Goal: Task Accomplishment & Management: Use online tool/utility

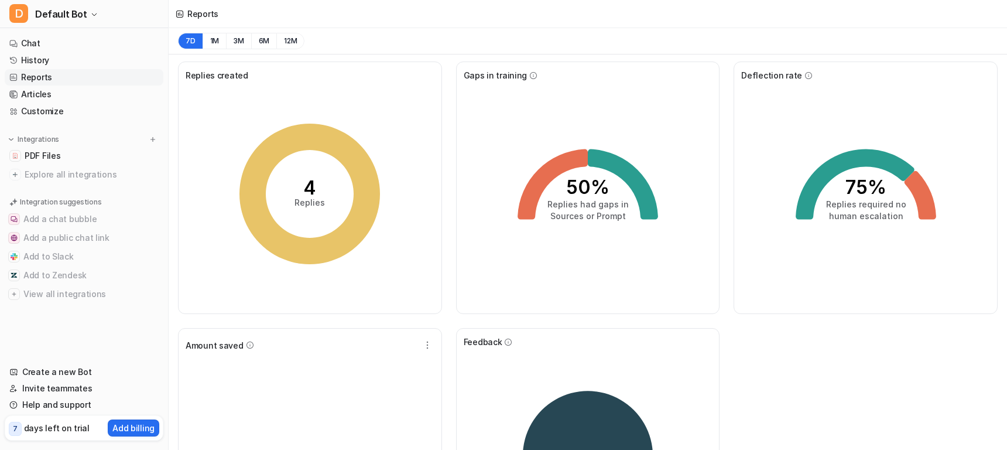
click at [46, 111] on link "Customize" at bounding box center [84, 111] width 159 height 16
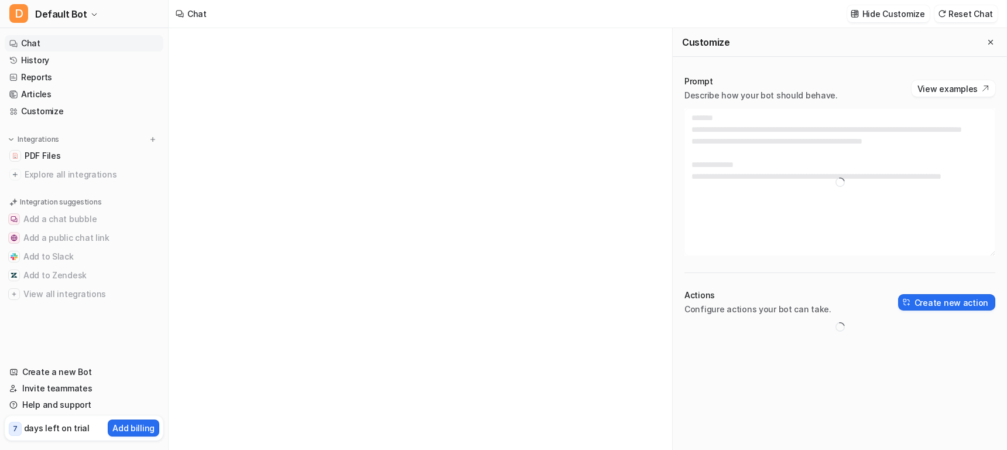
type textarea "**********"
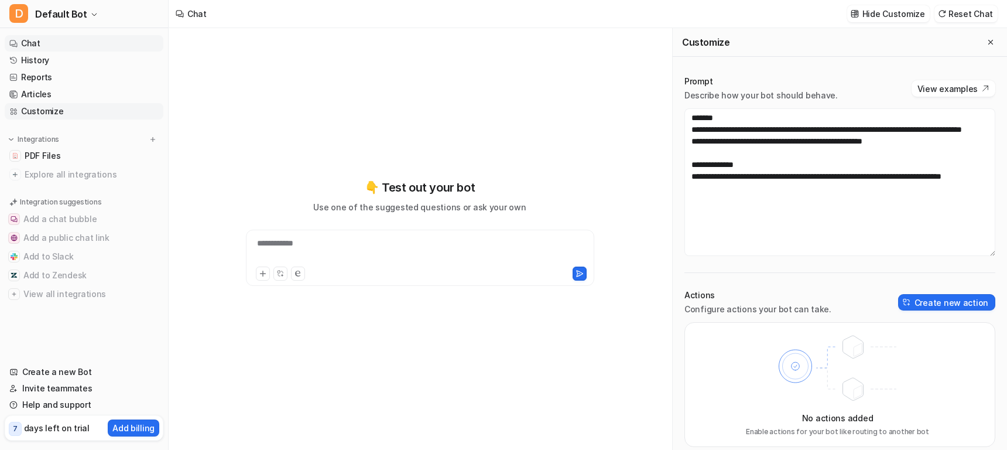
click at [43, 112] on link "Customize" at bounding box center [84, 111] width 159 height 16
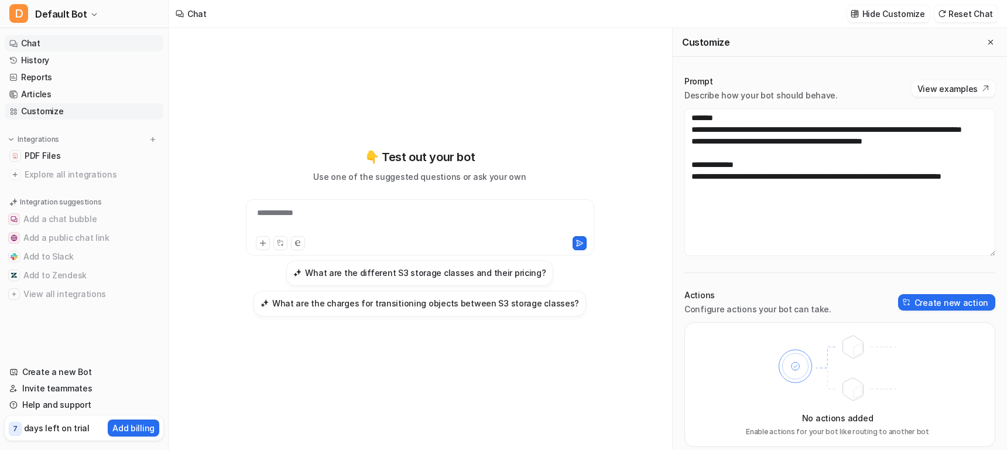
click at [45, 112] on link "Customize" at bounding box center [84, 111] width 159 height 16
drag, startPoint x: 683, startPoint y: 42, endPoint x: 755, endPoint y: 39, distance: 72.7
click at [755, 39] on div "Customize" at bounding box center [840, 42] width 334 height 29
copy h2 "Customize"
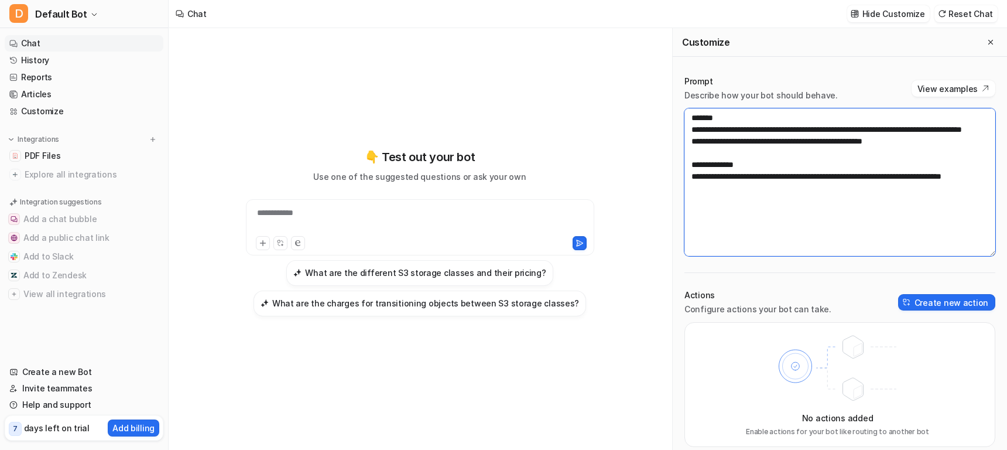
click at [860, 187] on textarea "**********" at bounding box center [839, 182] width 311 height 148
click at [824, 224] on textarea "**********" at bounding box center [839, 182] width 311 height 148
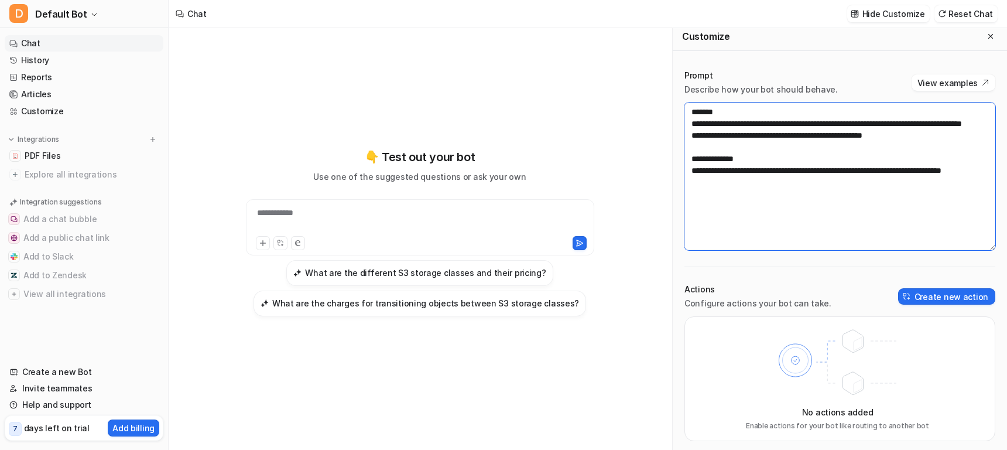
scroll to position [9, 0]
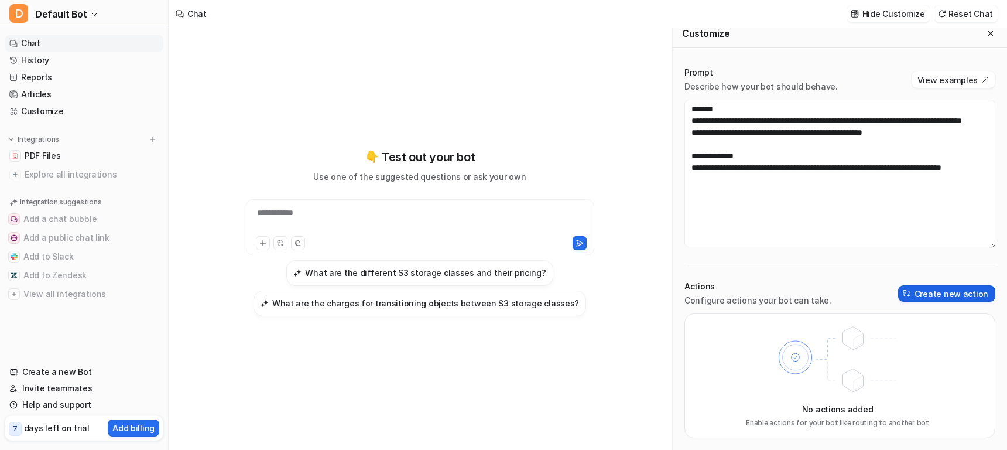
click at [937, 290] on button "Create new action" at bounding box center [946, 293] width 97 height 16
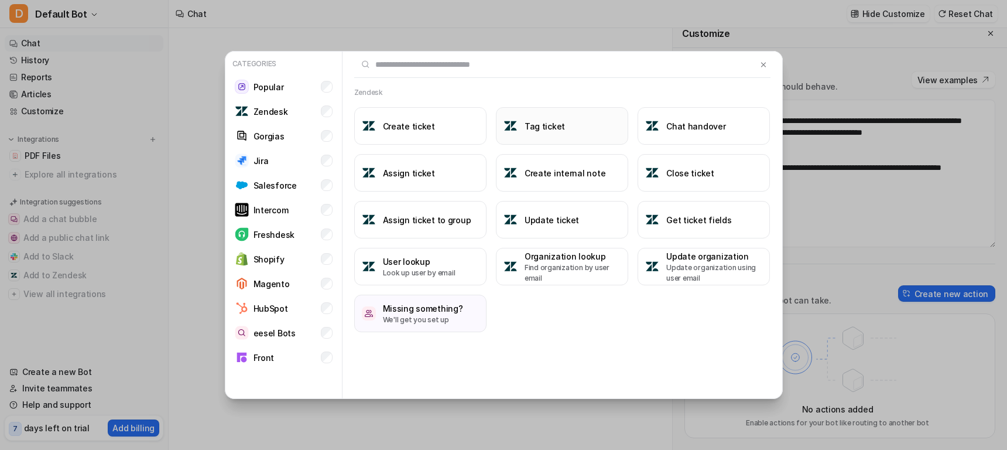
click at [547, 132] on h3 "Tag ticket" at bounding box center [545, 126] width 40 height 12
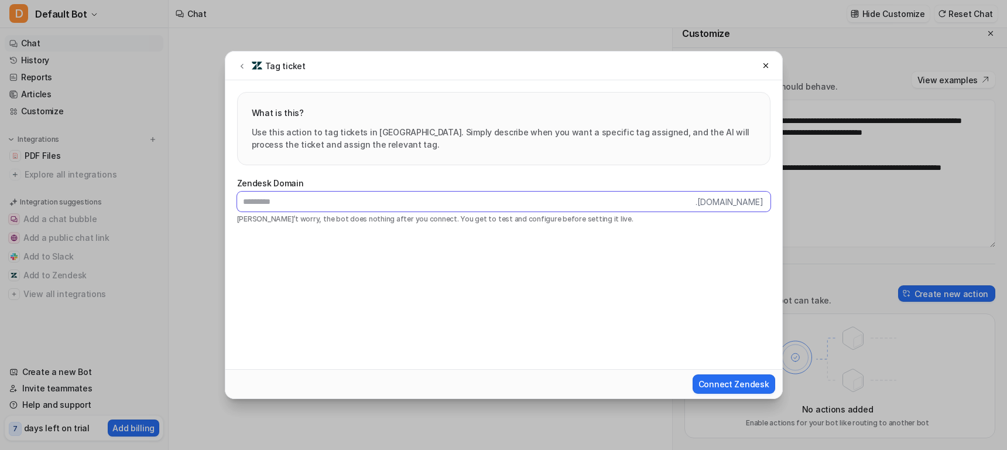
click at [327, 206] on input "text" at bounding box center [466, 201] width 458 height 20
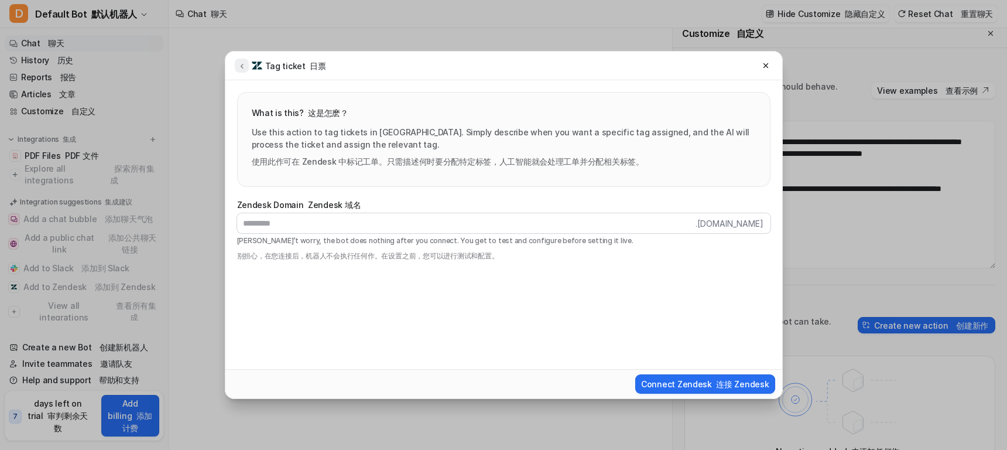
click at [240, 62] on icon at bounding box center [242, 65] width 8 height 9
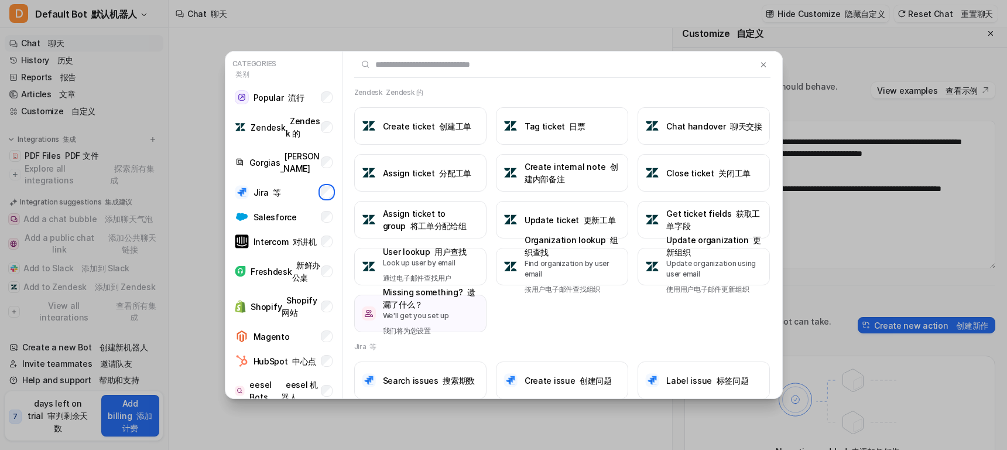
scroll to position [58, 0]
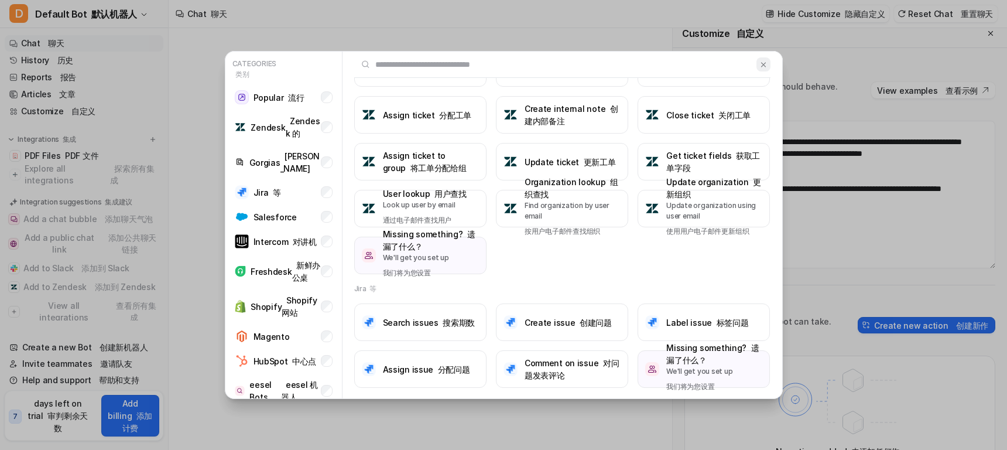
click at [765, 63] on img at bounding box center [763, 64] width 8 height 9
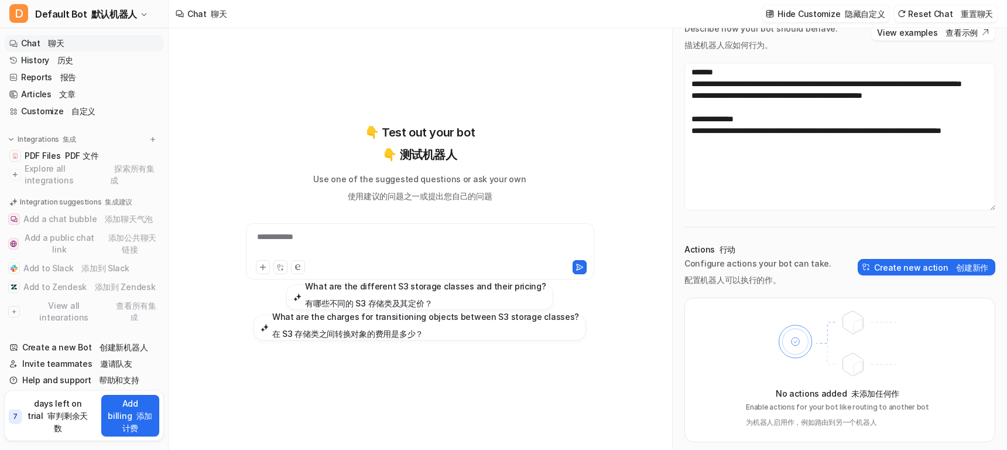
scroll to position [71, 0]
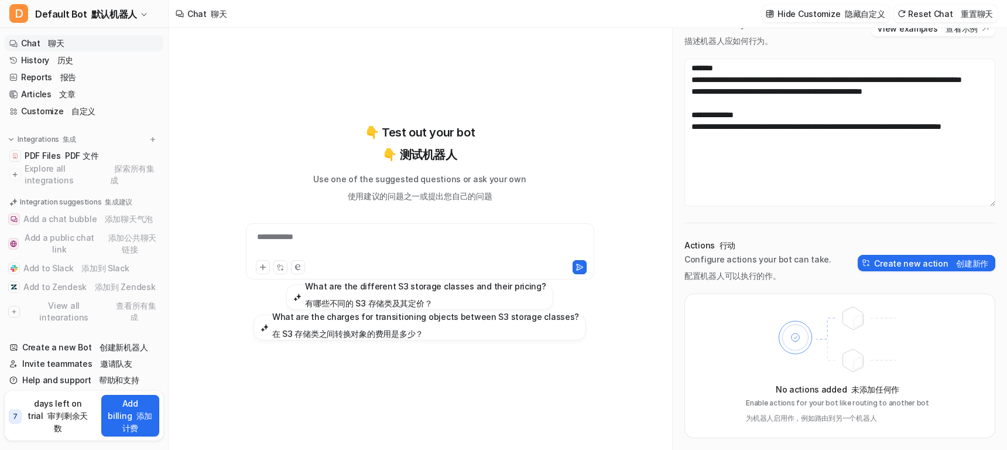
click at [761, 264] on p "Configure actions your bot can take. 配置机器人可以执行的作。" at bounding box center [757, 270] width 147 height 33
click at [917, 266] on button "Create new action 创建新作" at bounding box center [927, 263] width 138 height 16
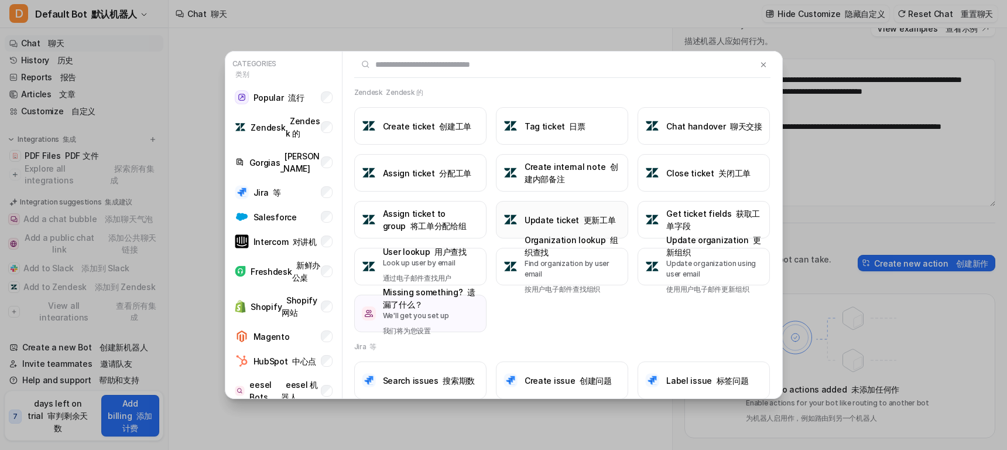
click at [579, 215] on font at bounding box center [581, 220] width 4 height 10
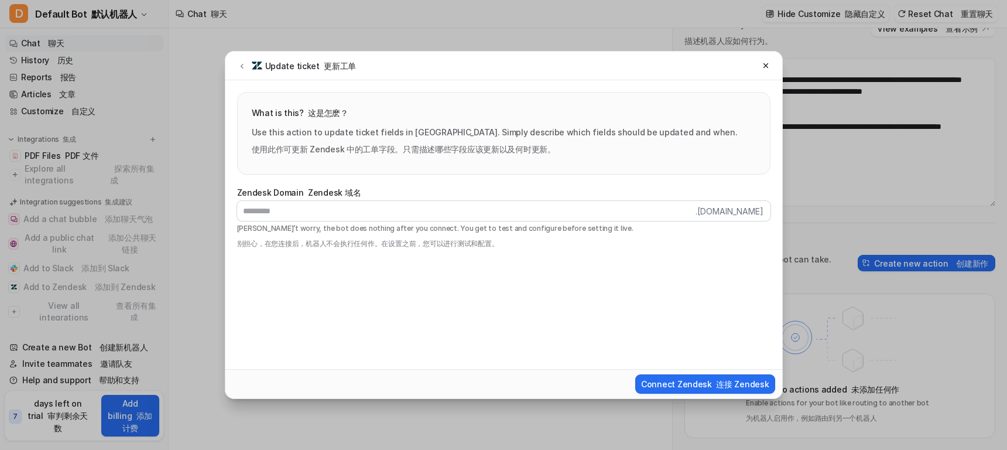
click at [453, 187] on label "Zendesk Domain Zendesk 域名" at bounding box center [503, 192] width 533 height 12
click at [765, 69] on icon at bounding box center [766, 65] width 8 height 8
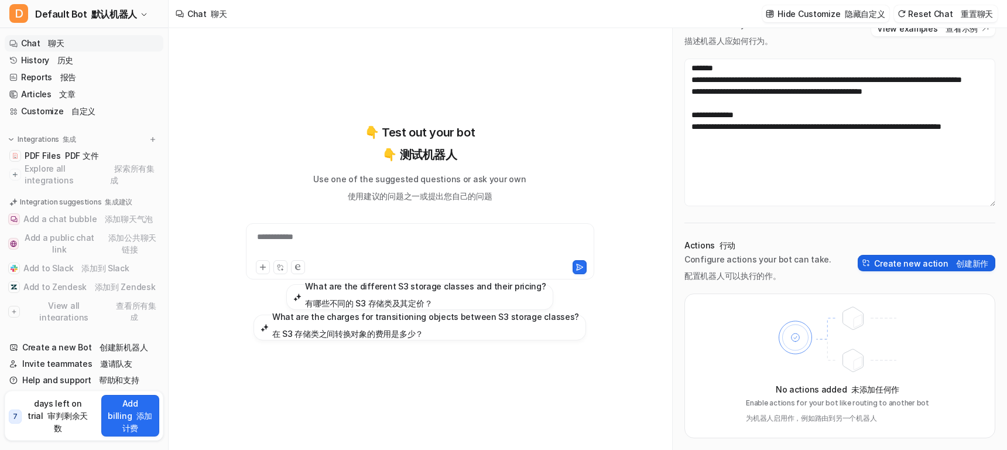
click at [884, 265] on button "Create new action 创建新作" at bounding box center [927, 263] width 138 height 16
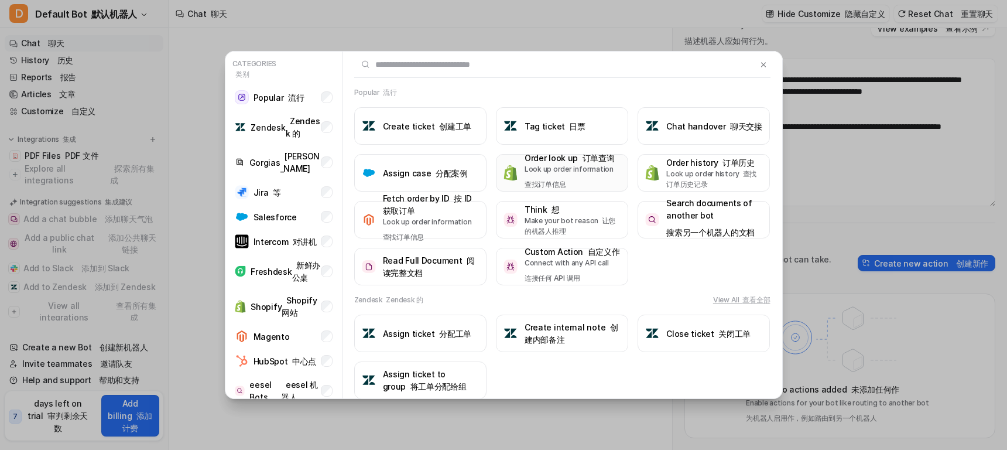
click at [587, 159] on font "订单查询" at bounding box center [599, 158] width 32 height 10
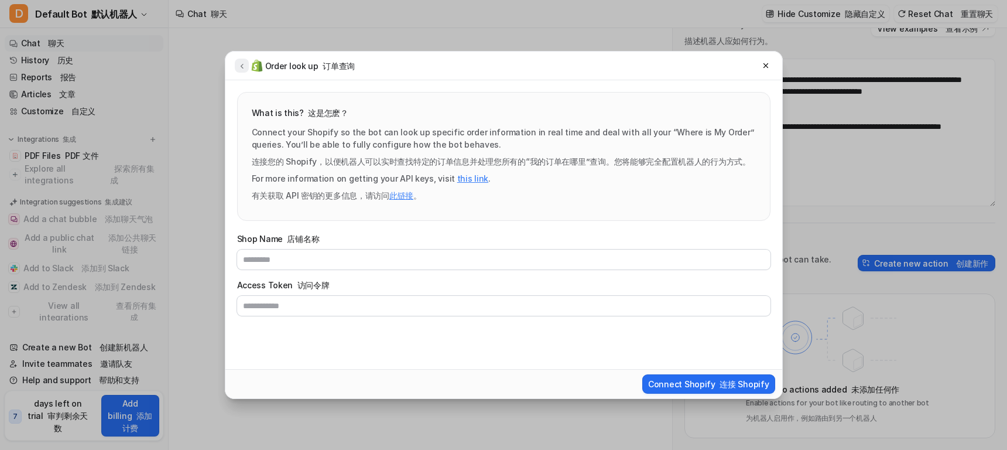
click at [245, 66] on icon at bounding box center [242, 65] width 8 height 9
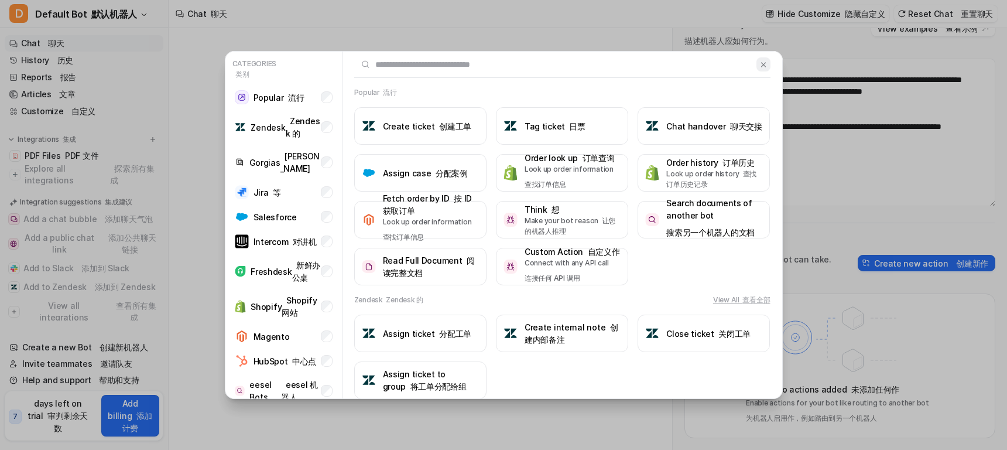
click at [765, 62] on img at bounding box center [763, 64] width 8 height 9
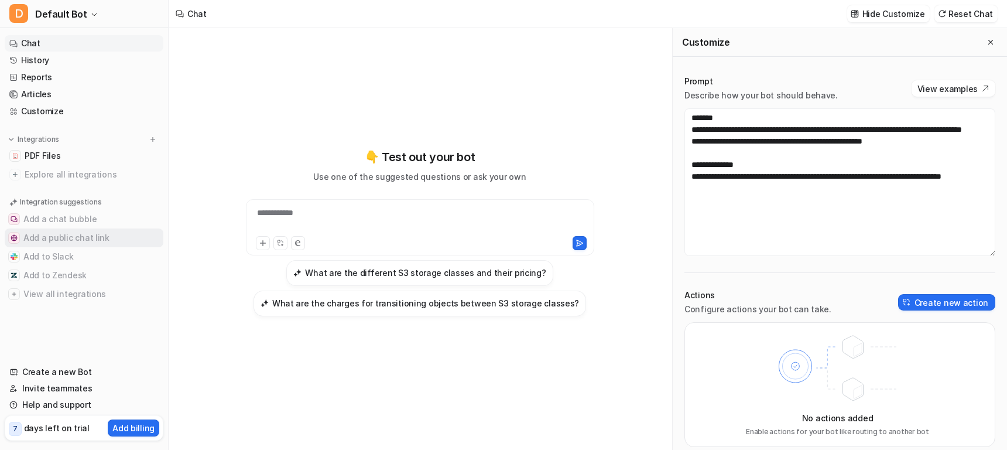
scroll to position [9, 0]
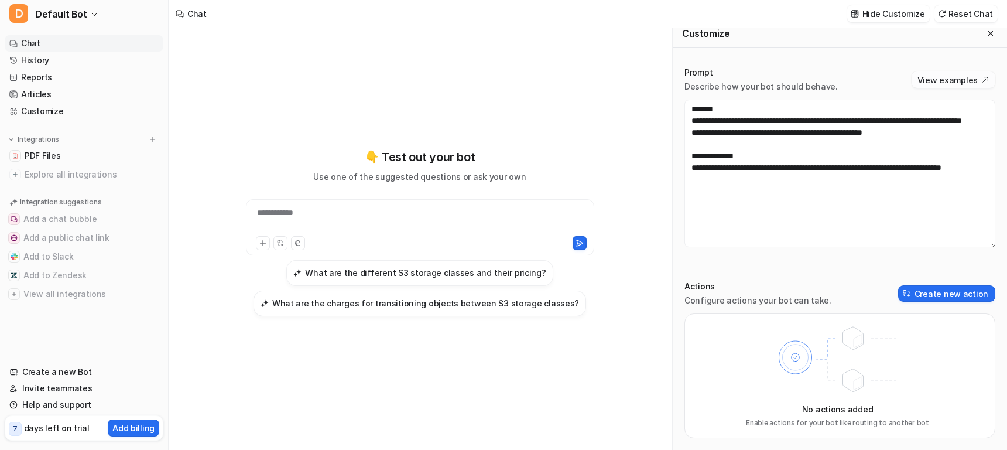
click at [964, 82] on button "View examples" at bounding box center [954, 79] width 84 height 16
click at [47, 63] on link "History" at bounding box center [84, 60] width 159 height 16
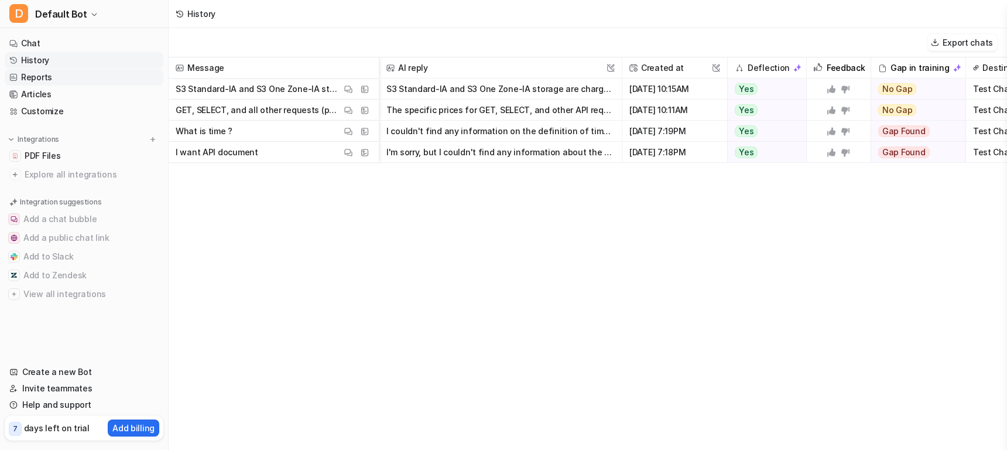
click at [56, 81] on link "Reports" at bounding box center [84, 77] width 159 height 16
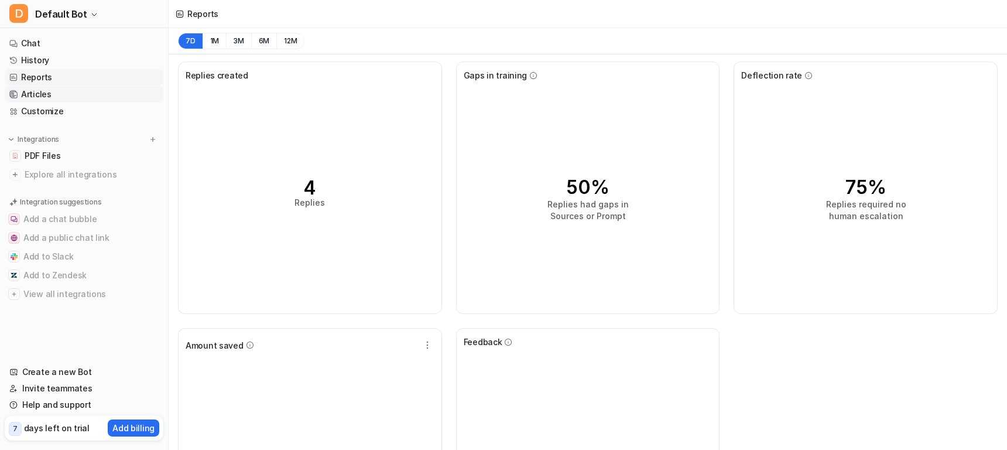
click at [53, 90] on link "Articles" at bounding box center [84, 94] width 159 height 16
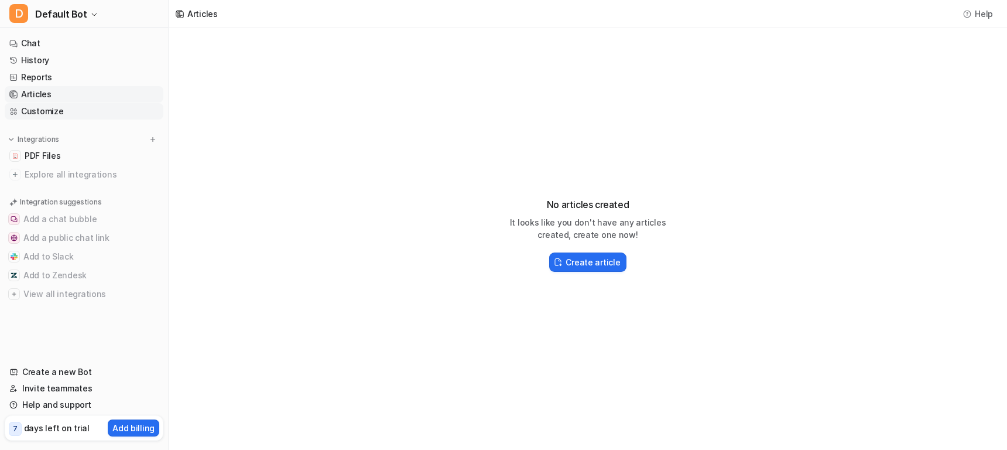
click at [34, 115] on link "Customize" at bounding box center [84, 111] width 159 height 16
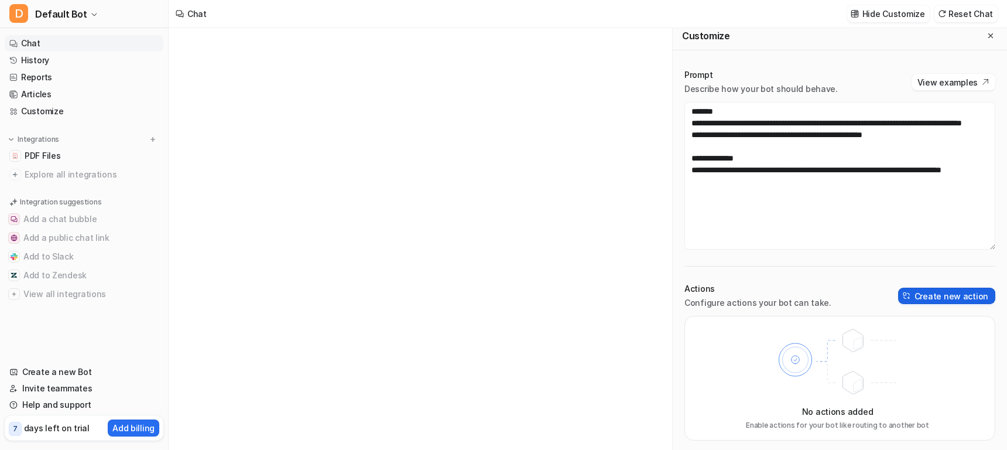
scroll to position [9, 0]
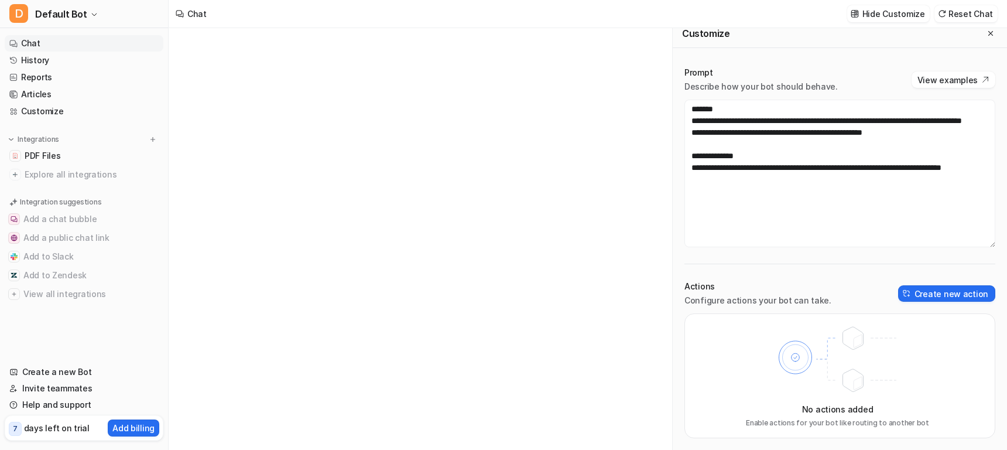
click at [875, 358] on icon at bounding box center [837, 360] width 153 height 82
click at [867, 369] on icon at bounding box center [837, 360] width 153 height 82
click at [846, 360] on icon at bounding box center [837, 360] width 153 height 82
click at [682, 300] on div "**********" at bounding box center [840, 252] width 334 height 395
drag, startPoint x: 688, startPoint y: 301, endPoint x: 848, endPoint y: 298, distance: 160.5
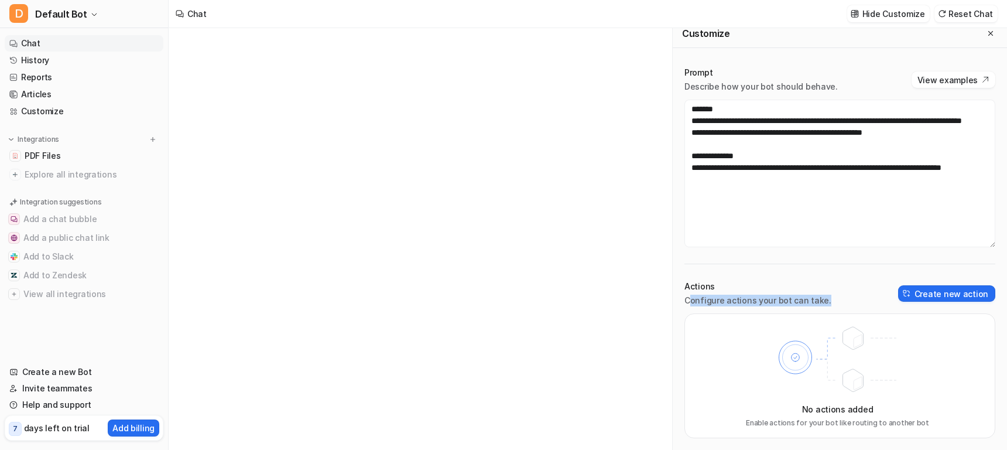
click at [848, 298] on div "Actions Configure actions your bot can take. Create new action" at bounding box center [839, 293] width 311 height 26
click at [940, 300] on button "Create new action" at bounding box center [946, 293] width 97 height 16
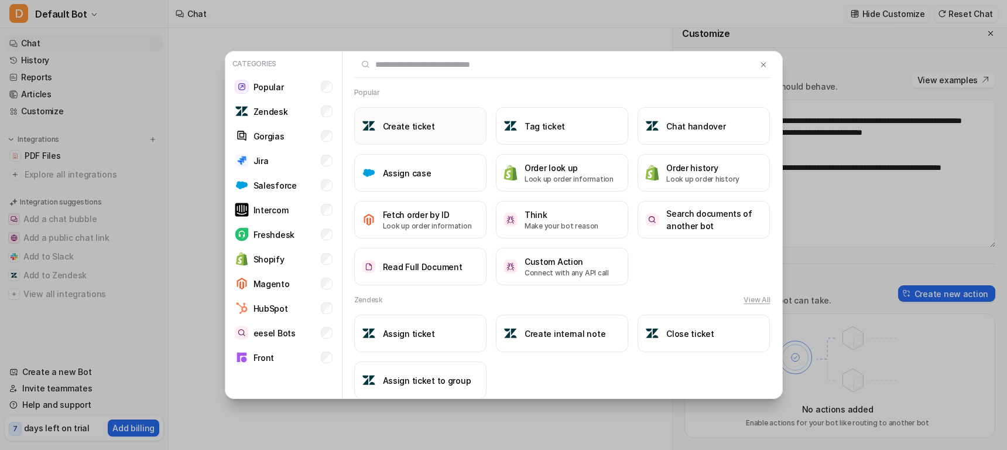
click at [395, 129] on h3 "Create ticket" at bounding box center [409, 126] width 52 height 12
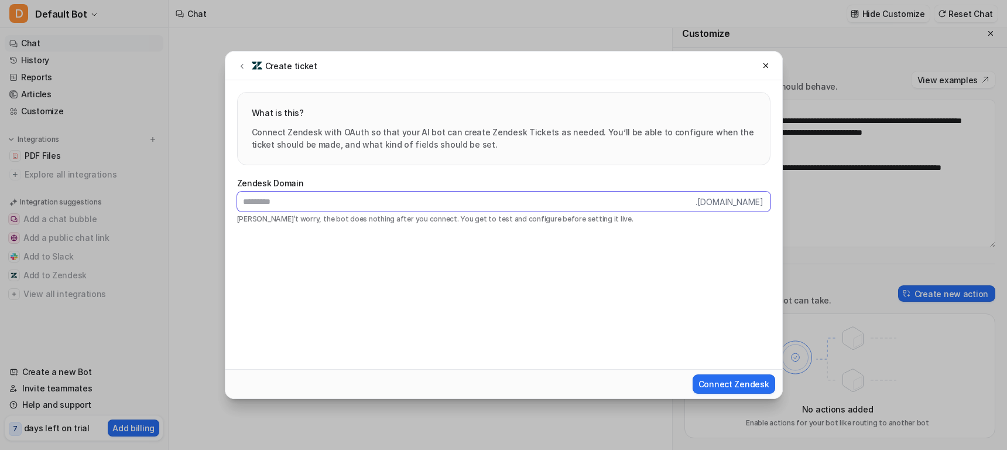
click at [350, 206] on input "text" at bounding box center [466, 201] width 458 height 20
drag, startPoint x: 334, startPoint y: 135, endPoint x: 470, endPoint y: 150, distance: 136.7
click at [334, 135] on p "Connect Zendesk with OAuth so that your AI bot can create Zendesk Tickets as ne…" at bounding box center [504, 138] width 504 height 25
click at [758, 388] on span "Connect Zendesk" at bounding box center [734, 384] width 71 height 12
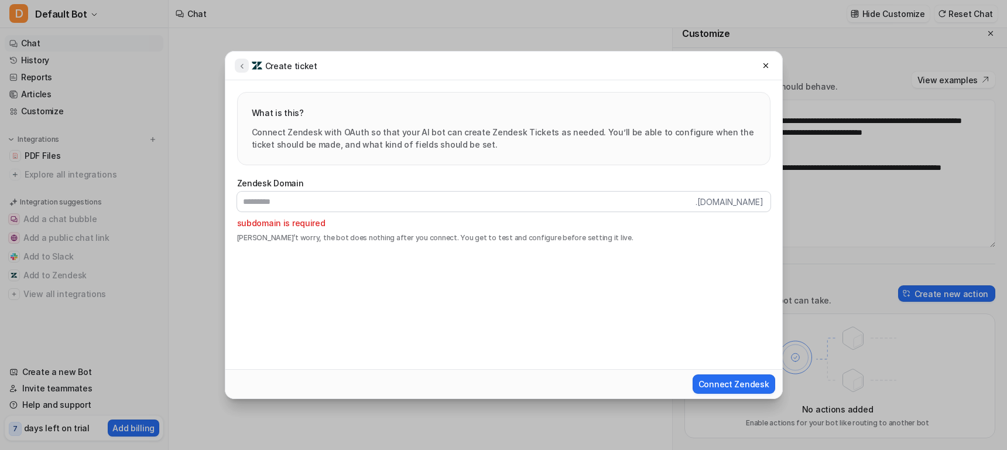
click at [241, 64] on icon at bounding box center [242, 65] width 8 height 9
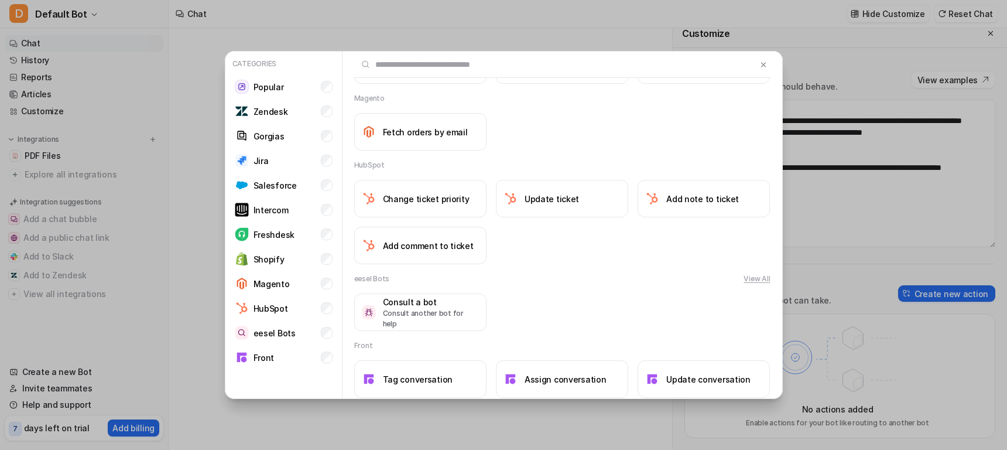
scroll to position [960, 0]
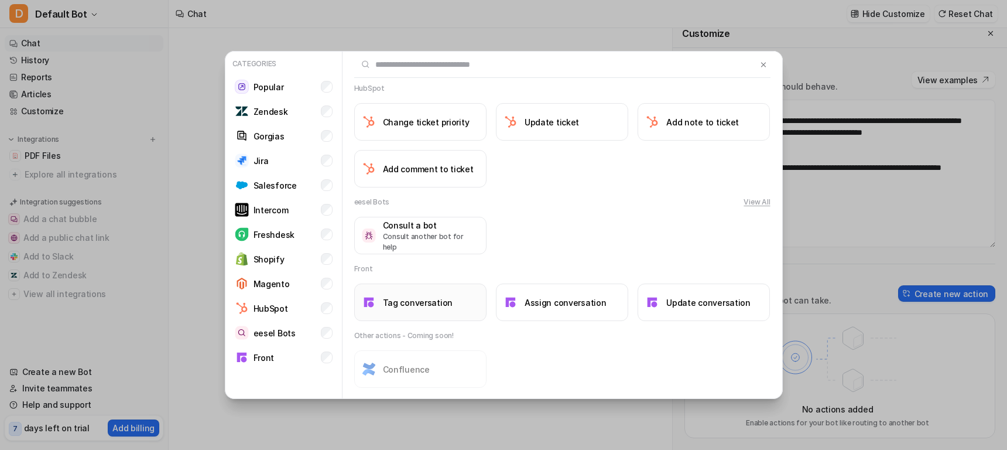
click at [415, 297] on h3 "Tag conversation" at bounding box center [418, 302] width 70 height 12
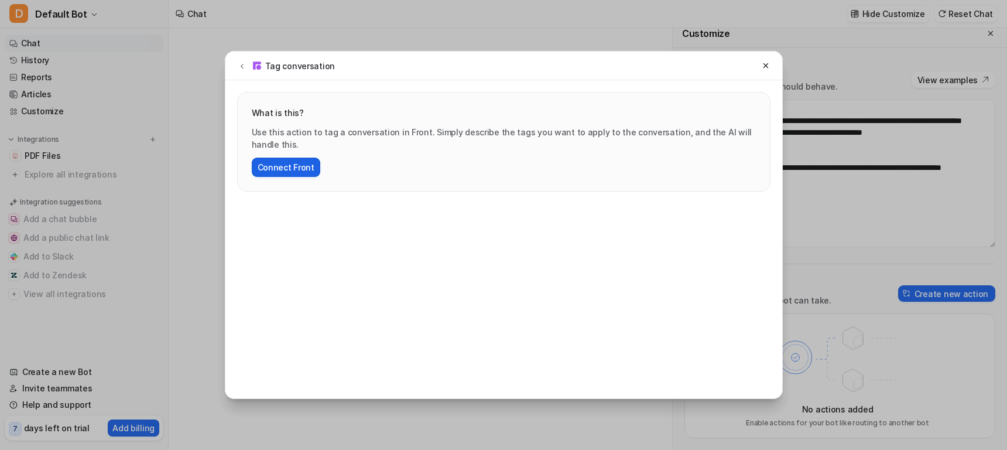
click at [287, 166] on button "Connect Front" at bounding box center [286, 166] width 69 height 19
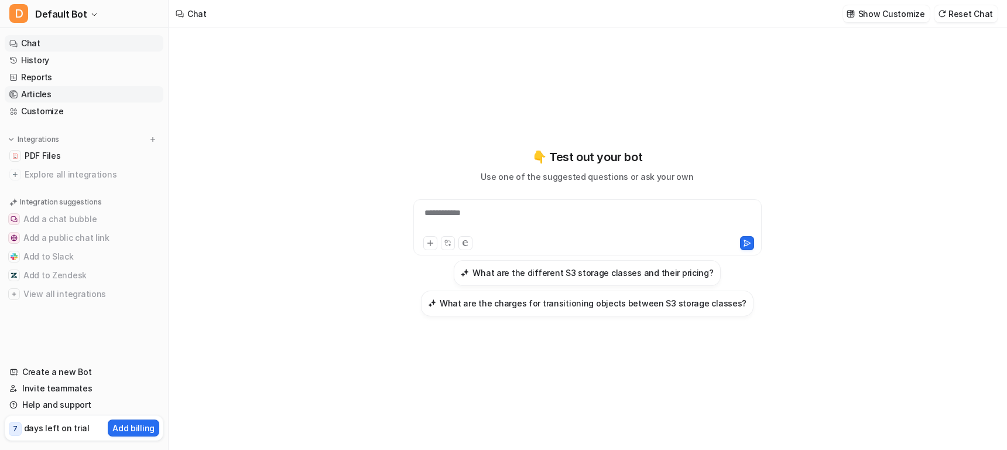
click at [56, 99] on link "Articles" at bounding box center [84, 94] width 159 height 16
click at [49, 80] on link "Reports" at bounding box center [84, 77] width 159 height 16
click at [53, 108] on link "Customize" at bounding box center [84, 111] width 159 height 16
click at [59, 108] on link "Customize" at bounding box center [84, 111] width 159 height 16
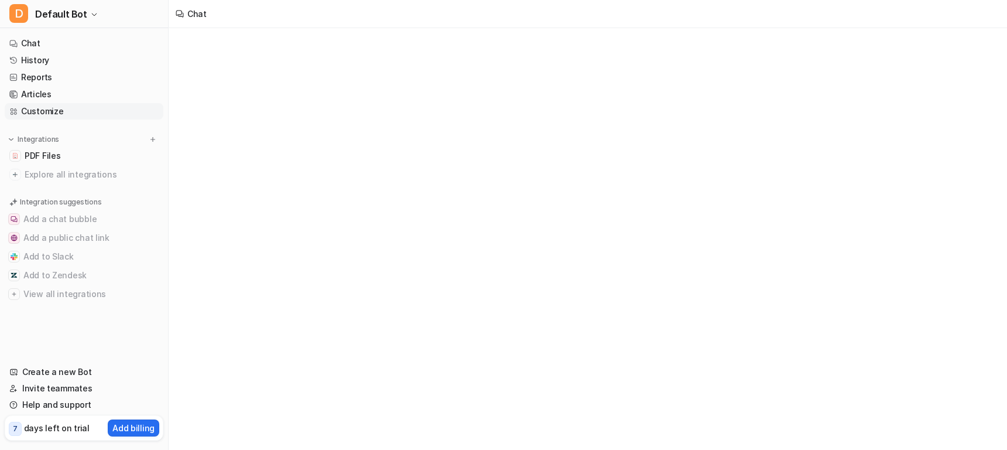
click at [82, 113] on link "Customize" at bounding box center [84, 111] width 159 height 16
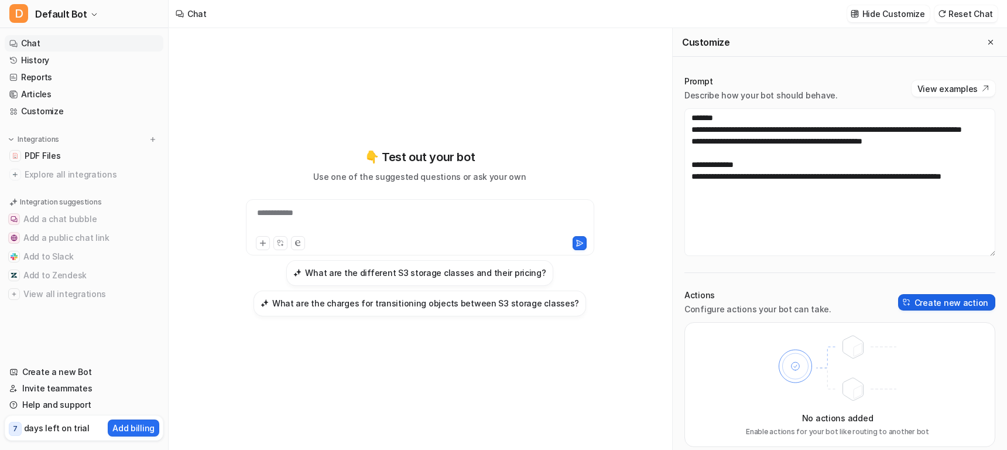
click at [960, 297] on button "Create new action" at bounding box center [946, 302] width 97 height 16
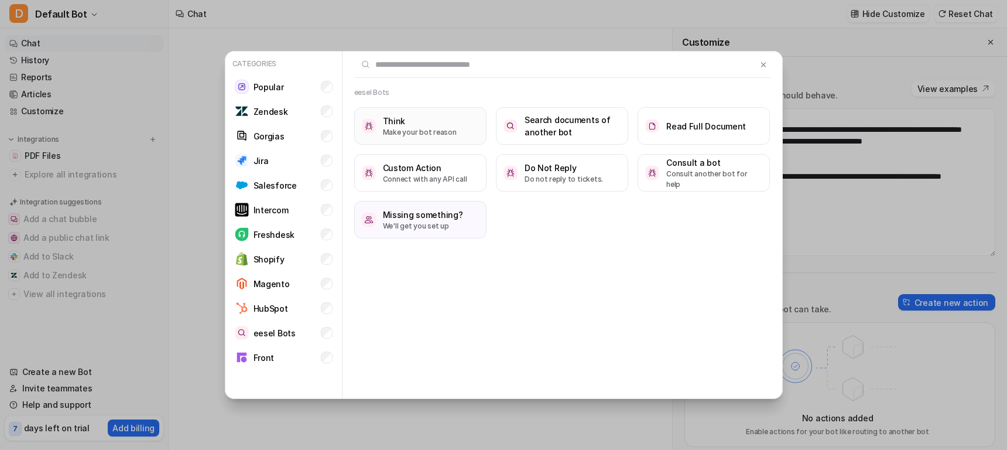
click at [431, 129] on p "Make your bot reason" at bounding box center [420, 132] width 74 height 11
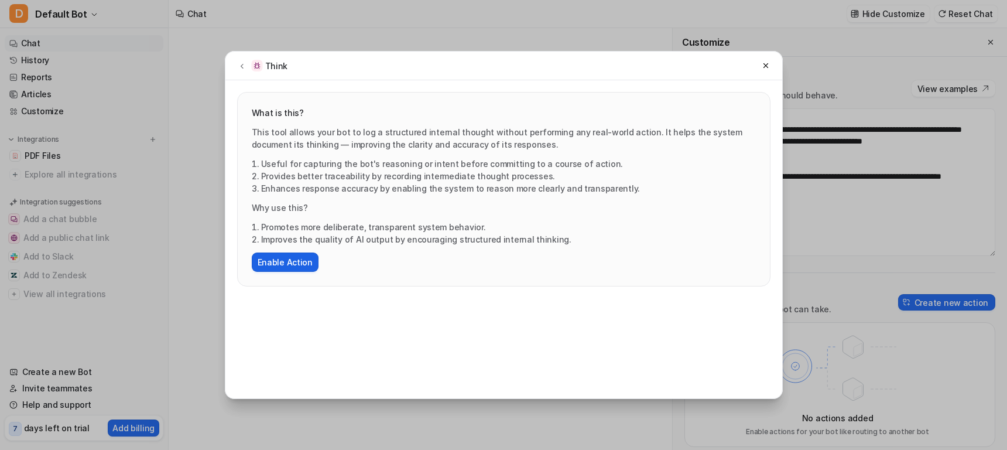
click at [270, 264] on button "Enable Action" at bounding box center [285, 261] width 67 height 19
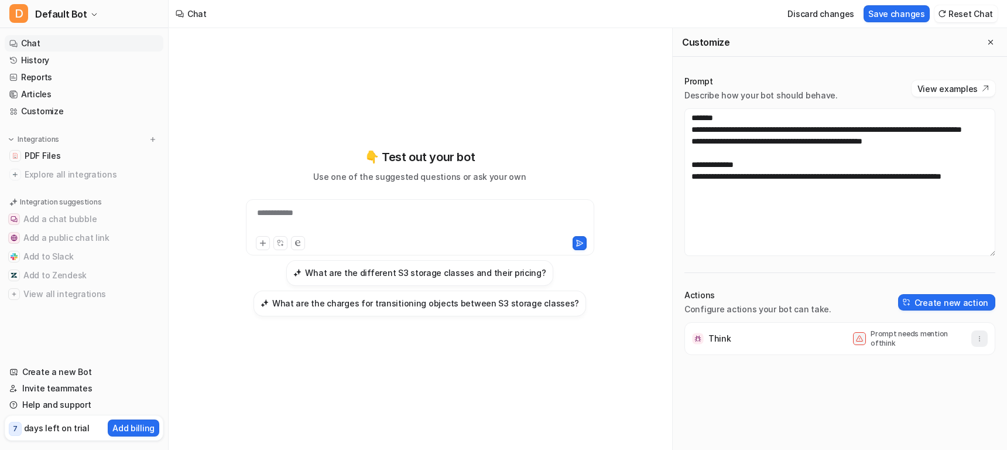
click at [981, 335] on icon "button" at bounding box center [979, 338] width 8 height 8
click at [831, 421] on div "Think Prompt needs mention of think Delete" at bounding box center [839, 386] width 311 height 128
click at [931, 301] on button "Create new action" at bounding box center [946, 302] width 97 height 16
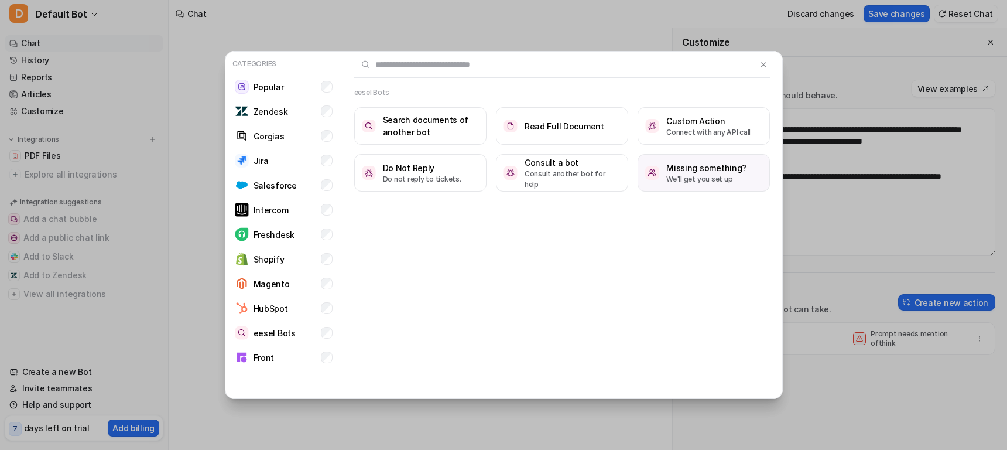
click at [725, 166] on h3 "Missing something?" at bounding box center [706, 168] width 80 height 12
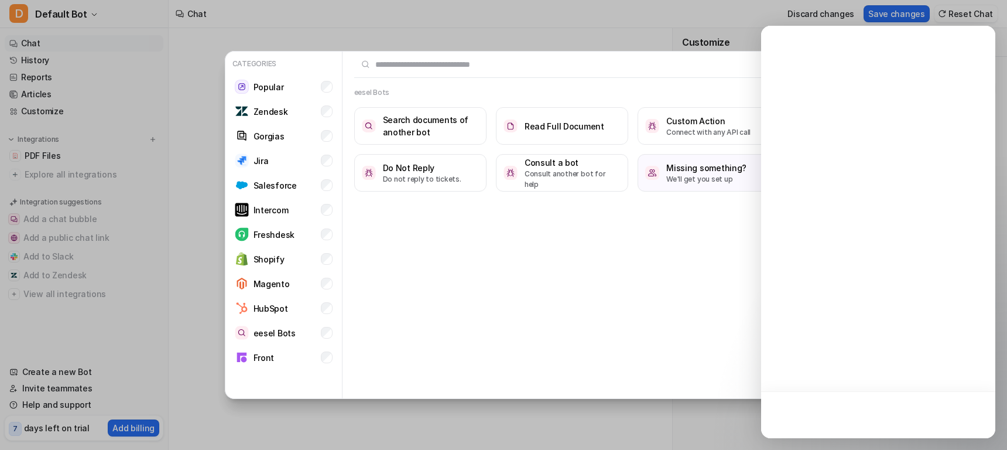
click at [693, 280] on div "eesel Bots Search documents of another bot Read Full Document Custom Action Con…" at bounding box center [563, 226] width 440 height 348
click at [689, 127] on p "Connect with any API call" at bounding box center [708, 132] width 84 height 11
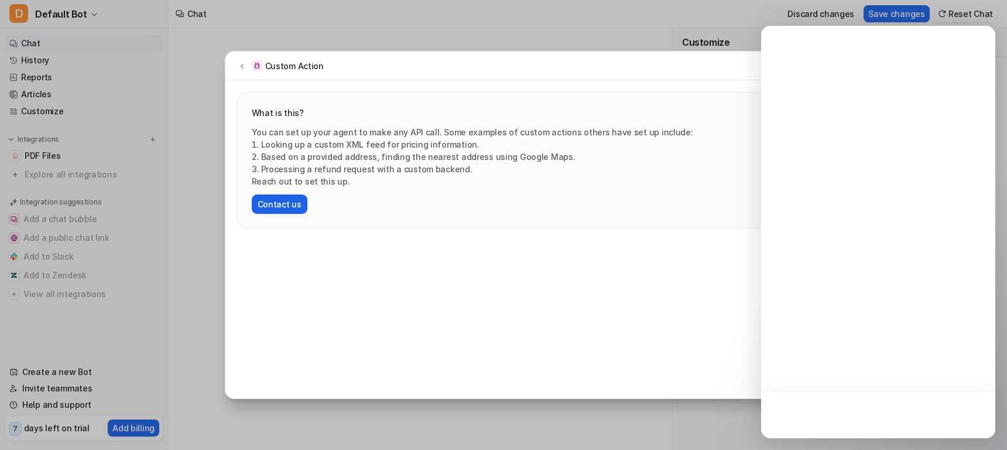
click at [276, 210] on button "Contact us" at bounding box center [280, 203] width 56 height 19
click at [276, 202] on button "Contact us" at bounding box center [280, 203] width 56 height 19
click at [277, 204] on button "Contact us" at bounding box center [280, 203] width 56 height 19
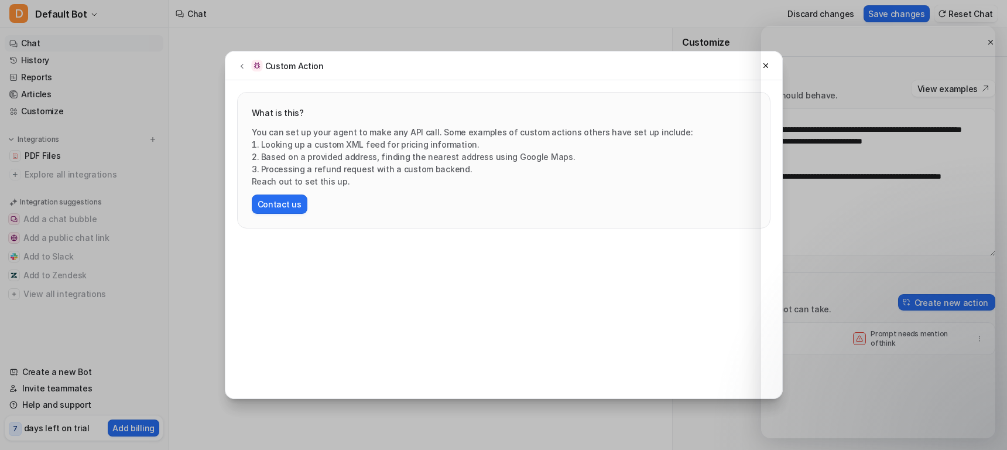
click at [518, 105] on div "What is this? You can set up your agent to make any API call. Some examples of …" at bounding box center [504, 160] width 532 height 135
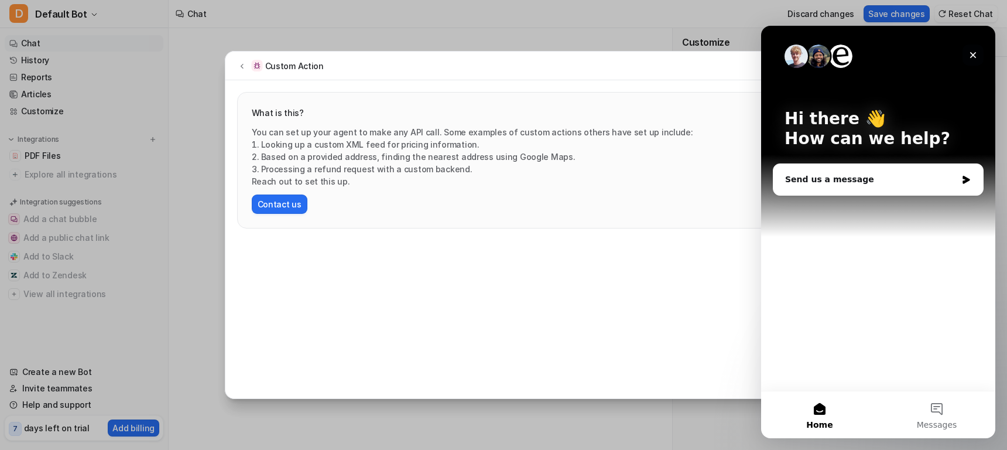
click at [974, 51] on icon "Close" at bounding box center [972, 54] width 9 height 9
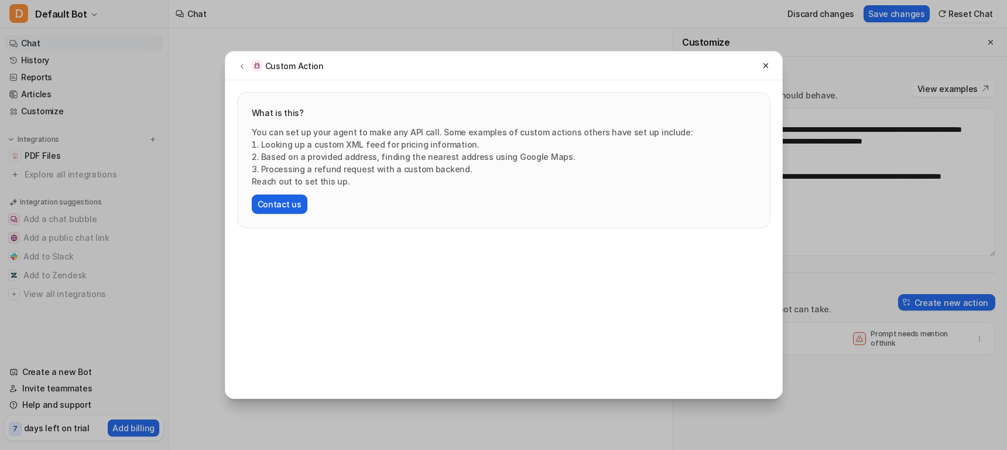
click at [278, 208] on button "Contact us" at bounding box center [280, 203] width 56 height 19
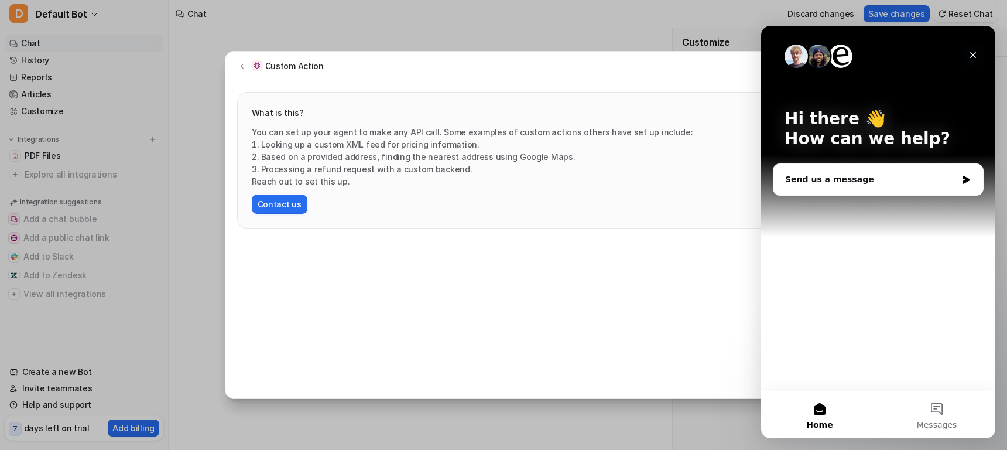
click at [970, 54] on icon "Close" at bounding box center [972, 54] width 9 height 9
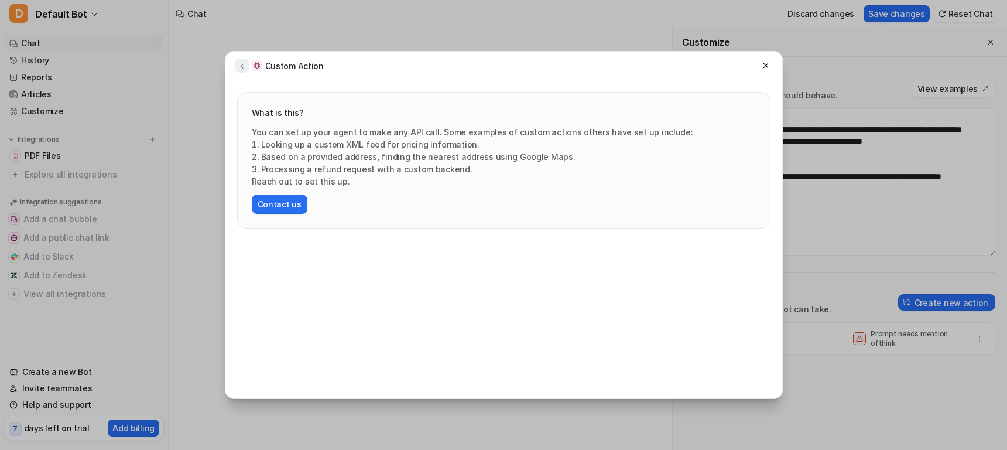
click at [241, 64] on icon at bounding box center [242, 65] width 8 height 9
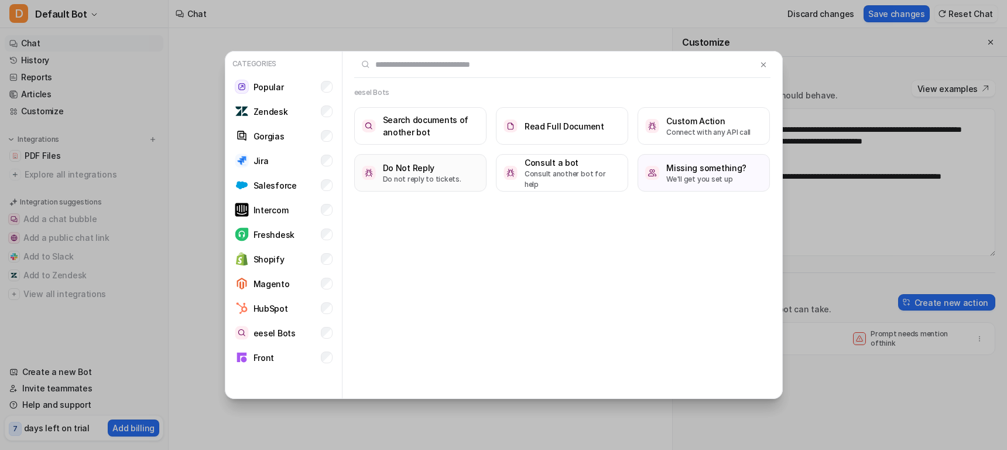
click at [426, 174] on p "Do not reply to tickets." at bounding box center [422, 179] width 78 height 11
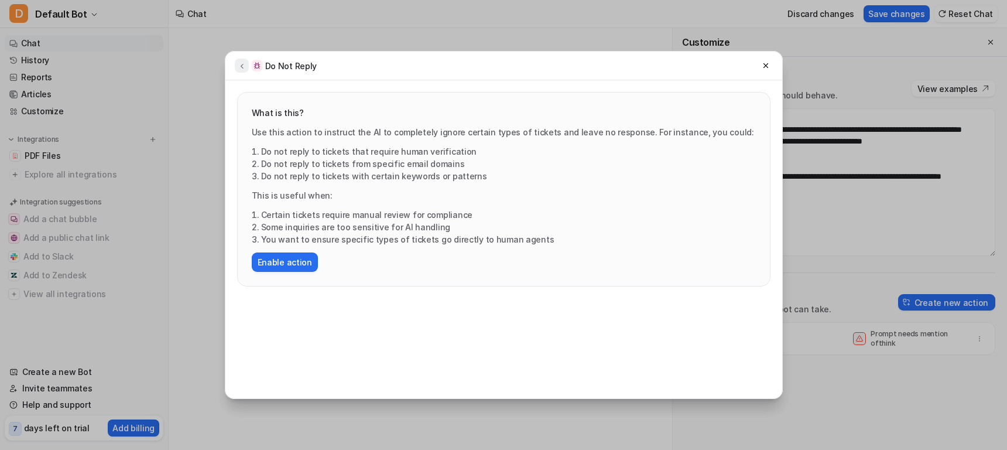
click at [241, 64] on icon at bounding box center [242, 65] width 8 height 9
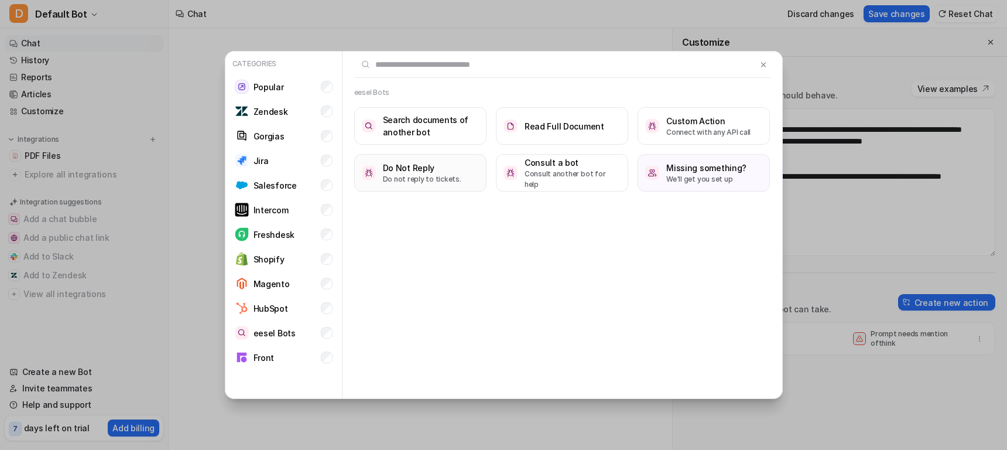
click at [436, 169] on h3 "Do Not Reply" at bounding box center [422, 168] width 78 height 12
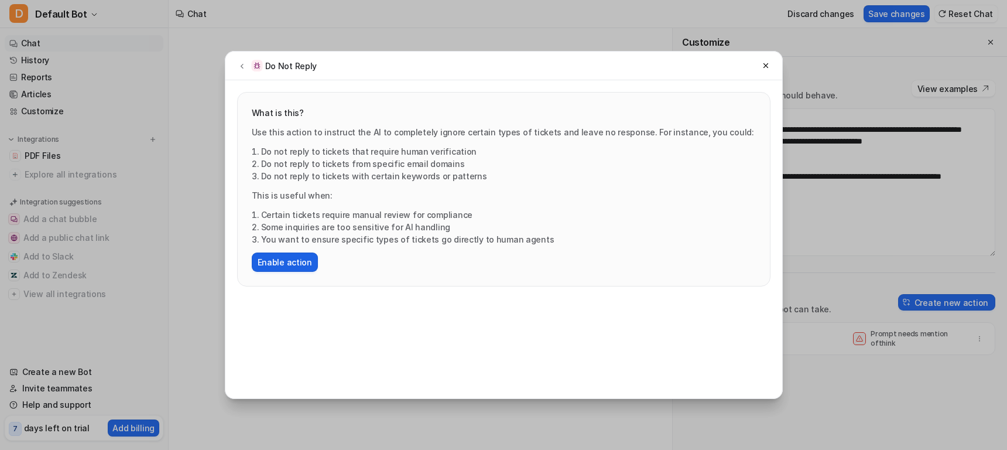
click at [261, 259] on button "Enable action" at bounding box center [285, 261] width 66 height 19
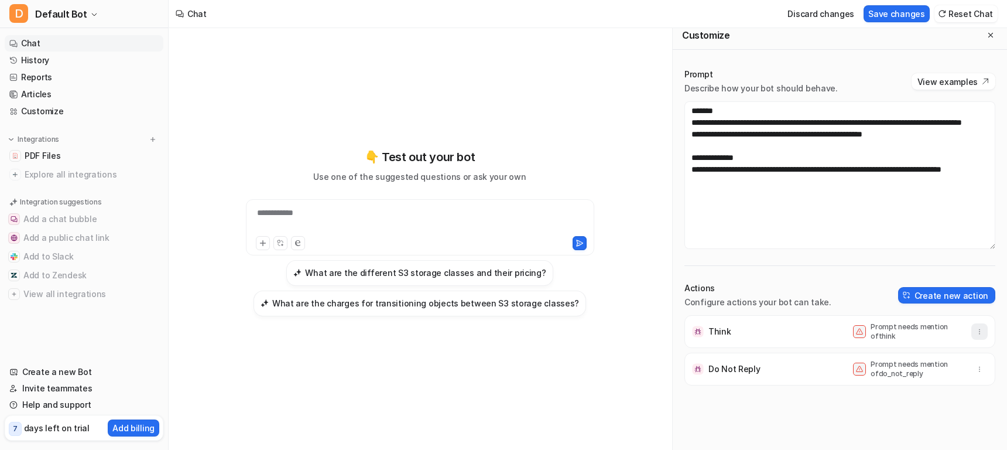
scroll to position [12, 0]
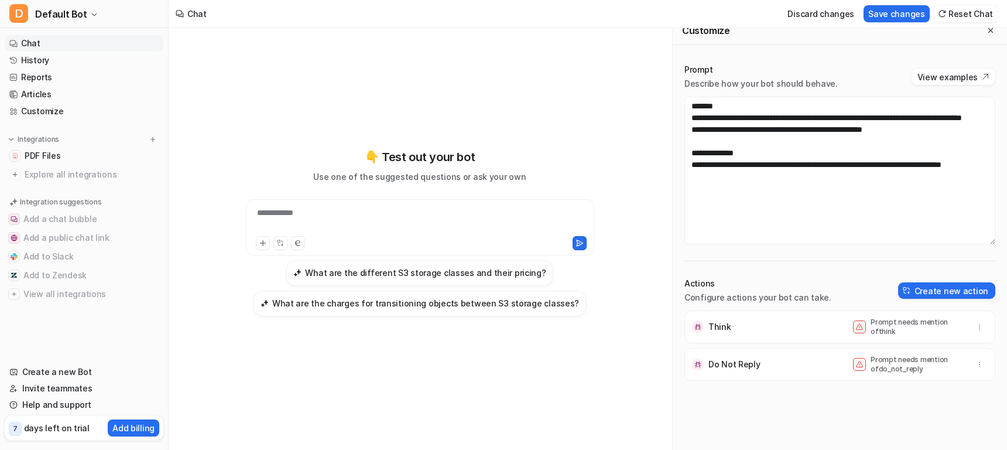
click at [725, 322] on p "Think" at bounding box center [719, 327] width 23 height 12
click at [703, 325] on img at bounding box center [698, 327] width 12 height 12
click at [693, 290] on div "Actions Configure actions your bot can take." at bounding box center [757, 291] width 147 height 26
drag, startPoint x: 688, startPoint y: 300, endPoint x: 820, endPoint y: 300, distance: 131.7
click at [820, 300] on p "Configure actions your bot can take." at bounding box center [757, 298] width 147 height 12
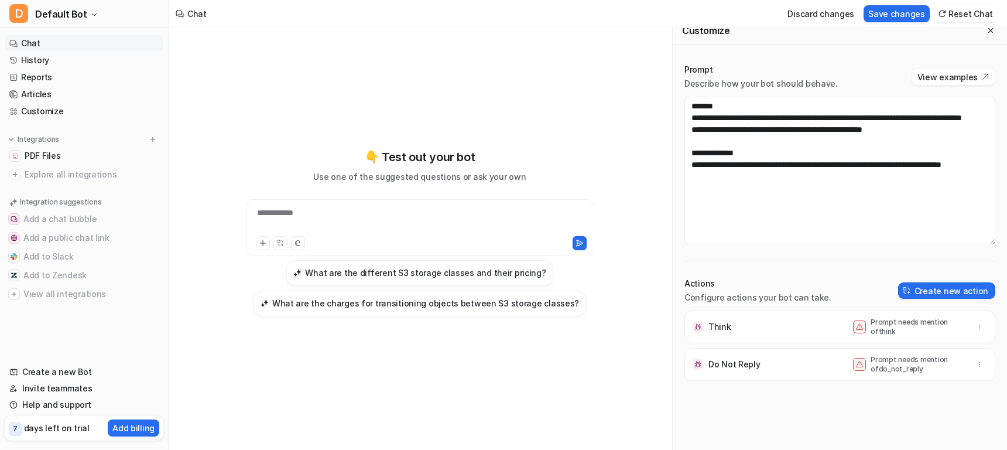
click at [786, 391] on div "Think Prompt needs mention of think Do Not Reply Prompt needs mention of do_not…" at bounding box center [839, 374] width 311 height 128
click at [708, 309] on div "Actions Configure actions your bot can take. Create new action Think Prompt nee…" at bounding box center [839, 358] width 311 height 160
click at [691, 296] on p "Configure actions your bot can take." at bounding box center [757, 298] width 147 height 12
click at [954, 292] on button "Create new action" at bounding box center [946, 290] width 97 height 16
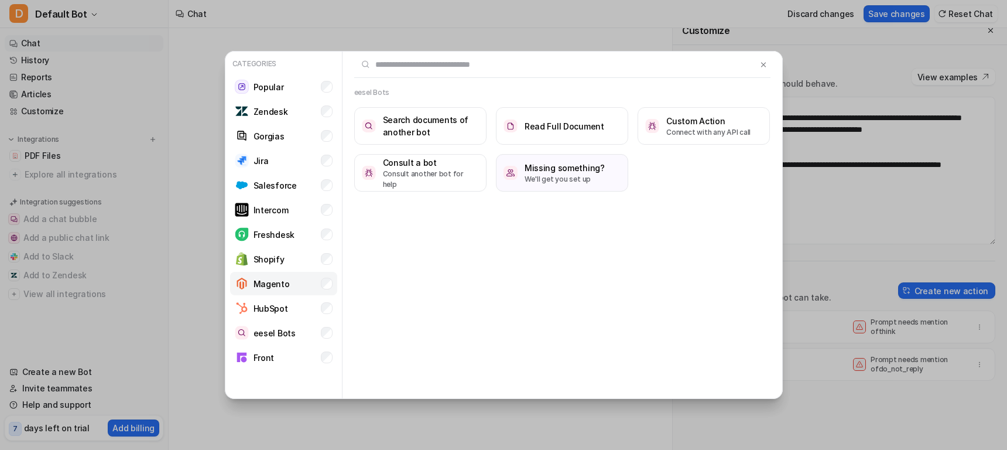
click at [280, 288] on p "Magento" at bounding box center [272, 284] width 36 height 12
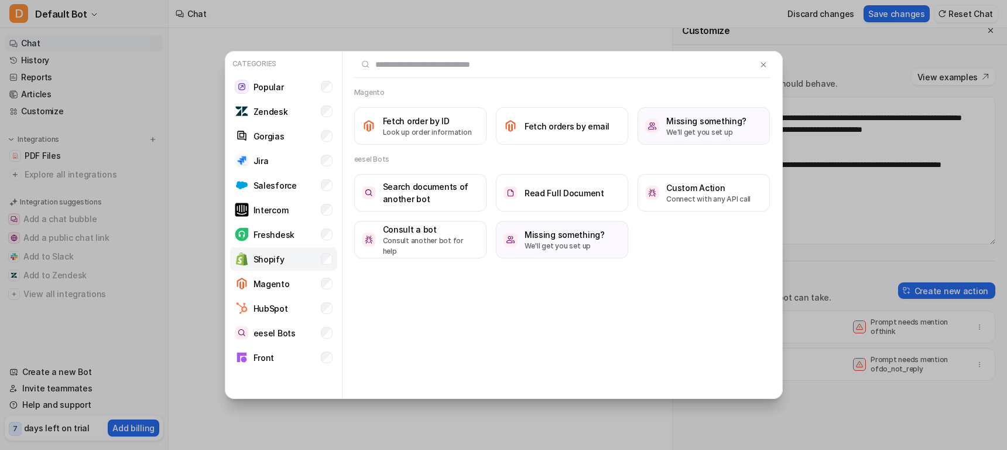
click at [286, 252] on li "Shopify" at bounding box center [283, 258] width 107 height 23
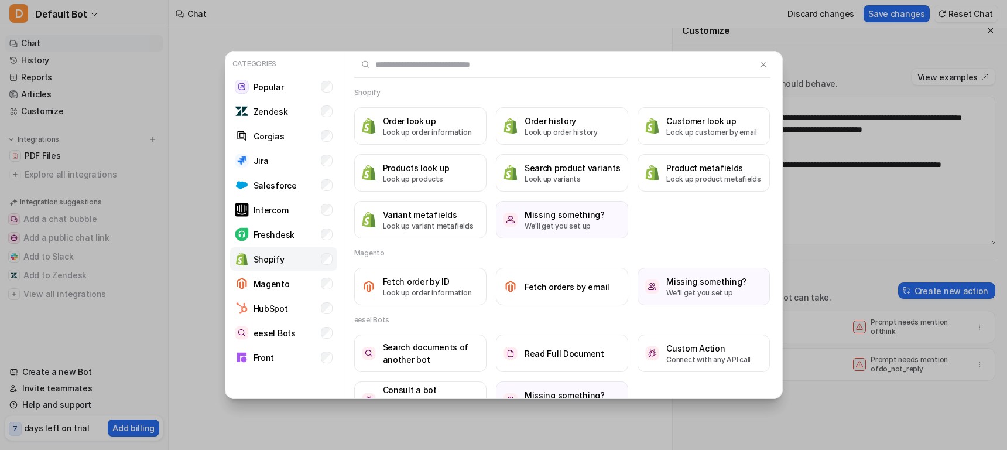
click at [296, 259] on li "Shopify" at bounding box center [283, 258] width 107 height 23
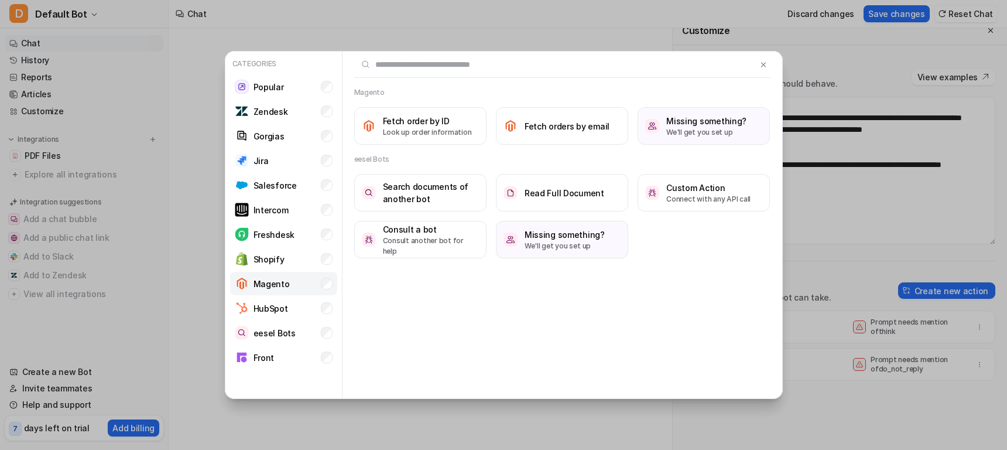
click at [309, 283] on li "Magento" at bounding box center [283, 283] width 107 height 23
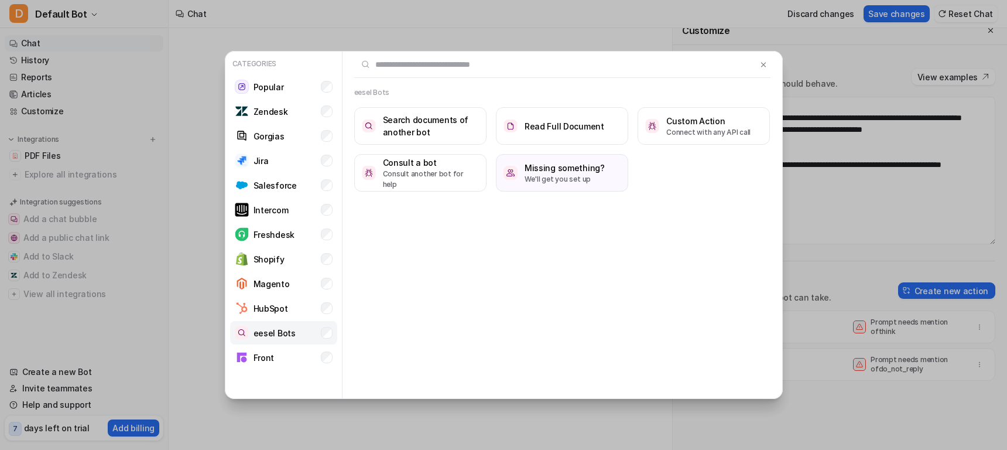
click at [317, 331] on li "eesel Bots" at bounding box center [283, 332] width 107 height 23
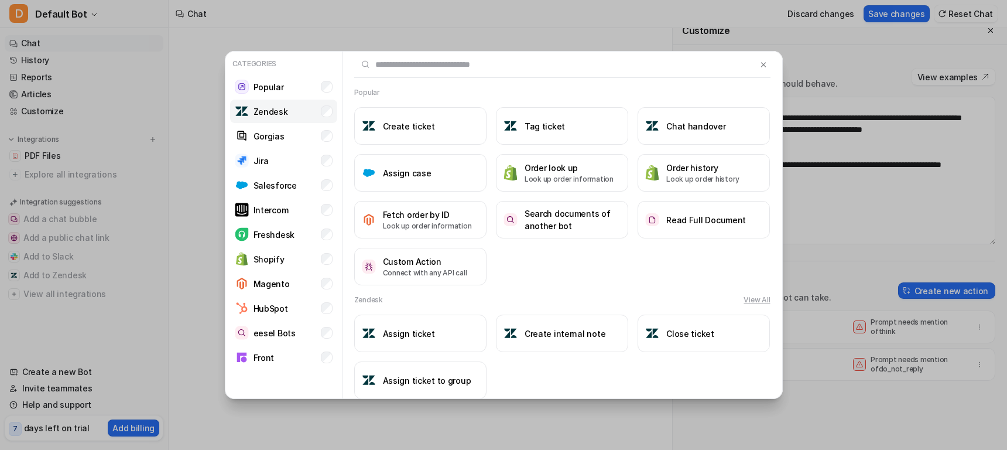
click at [285, 112] on p "Zendesk" at bounding box center [271, 111] width 35 height 12
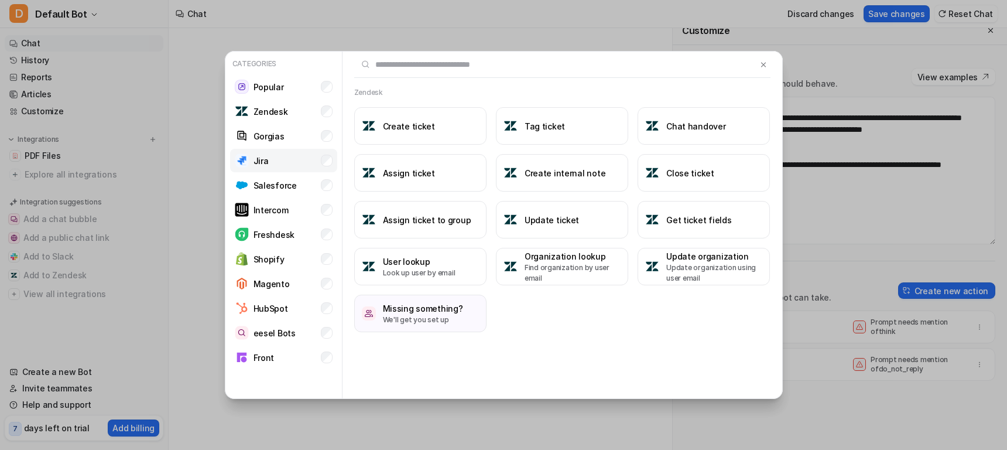
click at [281, 149] on li "Jira" at bounding box center [283, 160] width 107 height 23
click at [284, 186] on p "Salesforce" at bounding box center [275, 185] width 43 height 12
click at [287, 222] on li "Freshdesk" at bounding box center [283, 233] width 107 height 23
click at [304, 196] on li "Salesforce" at bounding box center [283, 184] width 107 height 23
drag, startPoint x: 317, startPoint y: 233, endPoint x: 320, endPoint y: 197, distance: 36.4
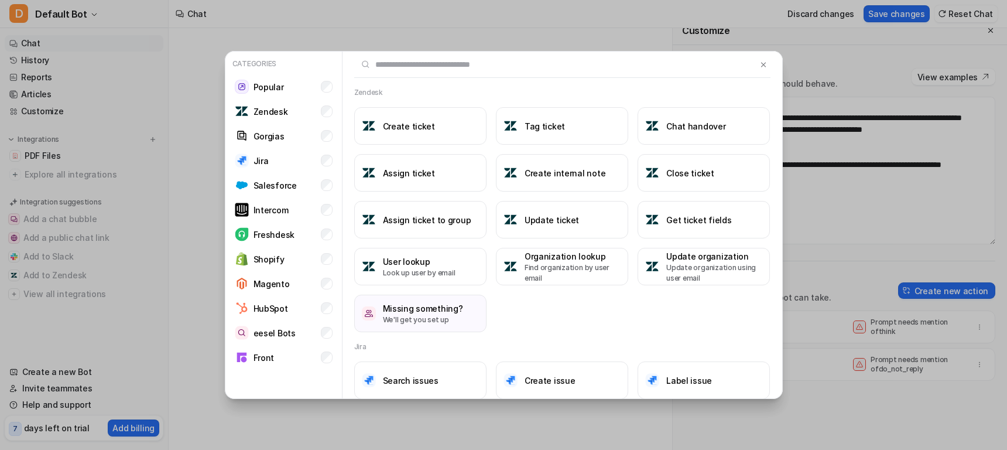
click at [317, 233] on li "Freshdesk" at bounding box center [283, 233] width 107 height 23
click at [302, 158] on li "Jira" at bounding box center [283, 160] width 107 height 23
click at [304, 107] on li "Zendesk" at bounding box center [283, 111] width 107 height 23
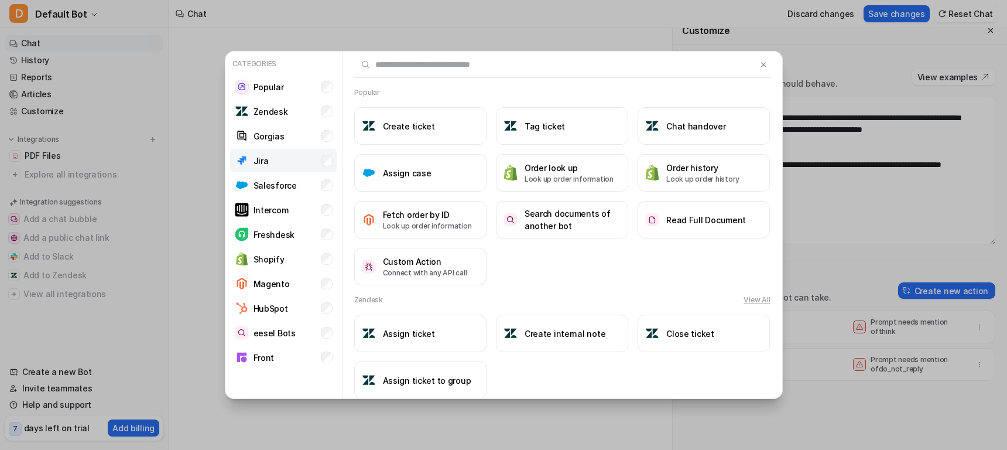
click at [295, 158] on li "Jira" at bounding box center [283, 160] width 107 height 23
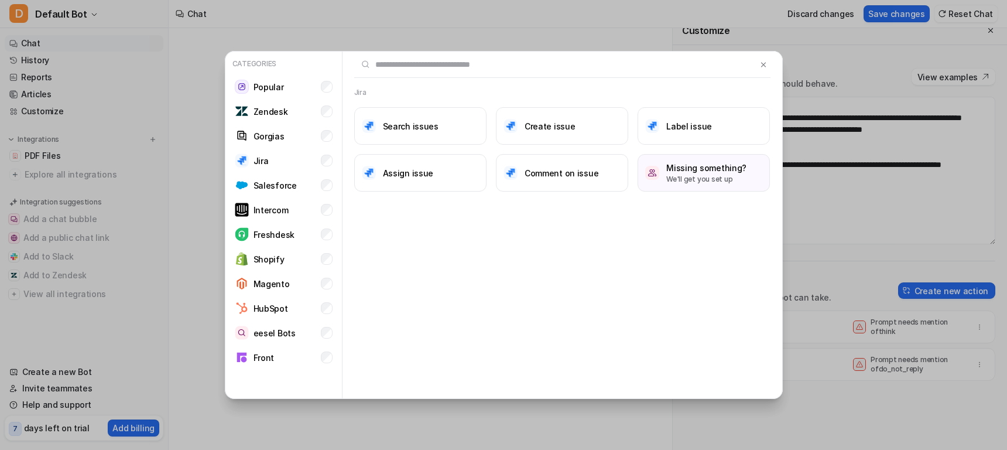
click at [554, 280] on div "Jira Search issues Create issue Label issue Assign issue Comment on issue Missi…" at bounding box center [563, 226] width 440 height 348
click at [524, 317] on div "Jira Search issues Create issue Label issue Assign issue Comment on issue Missi…" at bounding box center [563, 226] width 440 height 348
click at [514, 297] on div "Jira Search issues Create issue Label issue Assign issue Comment on issue Missi…" at bounding box center [563, 226] width 440 height 348
click at [416, 177] on h3 "Assign issue" at bounding box center [408, 173] width 51 height 12
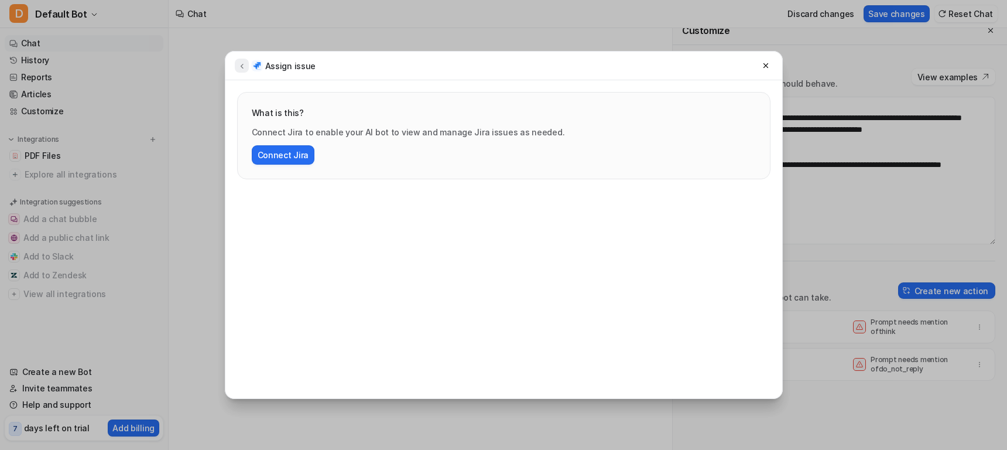
click at [239, 65] on icon at bounding box center [242, 65] width 8 height 9
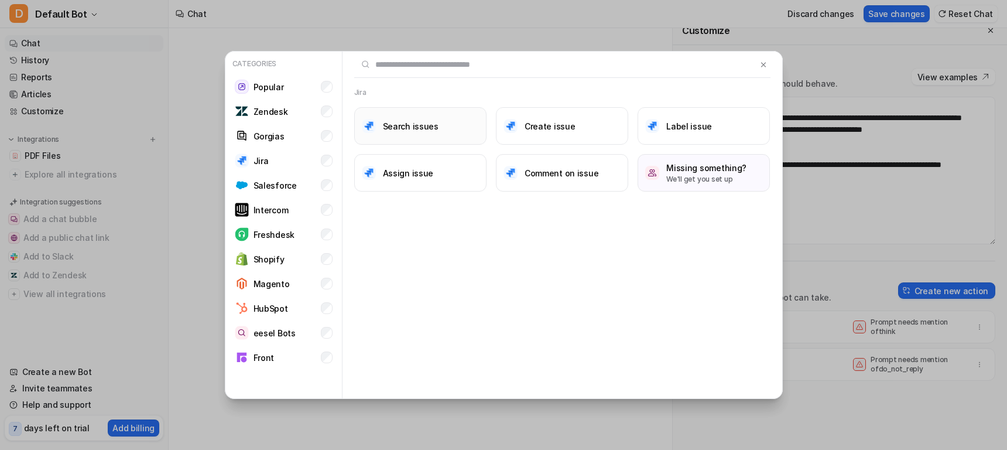
click at [451, 128] on button "Search issues" at bounding box center [420, 125] width 132 height 37
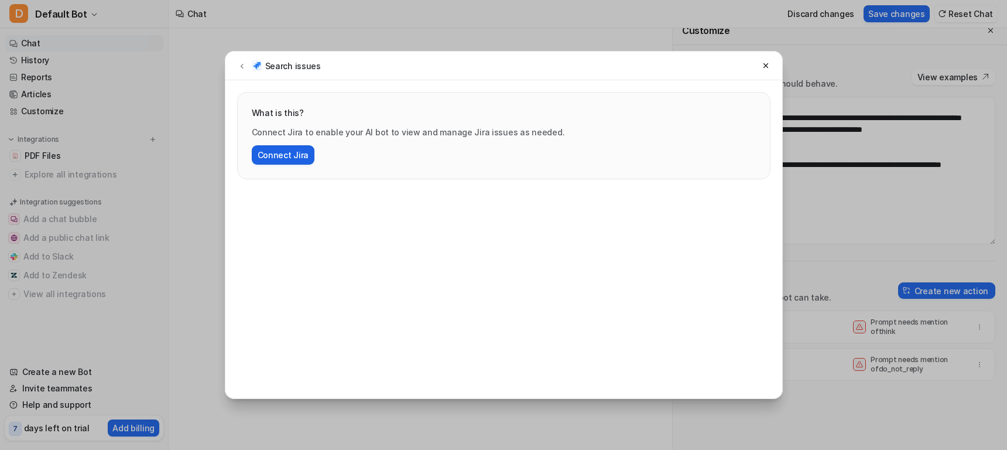
click at [288, 152] on button "Connect Jira" at bounding box center [283, 154] width 63 height 19
click at [241, 63] on icon at bounding box center [242, 65] width 8 height 9
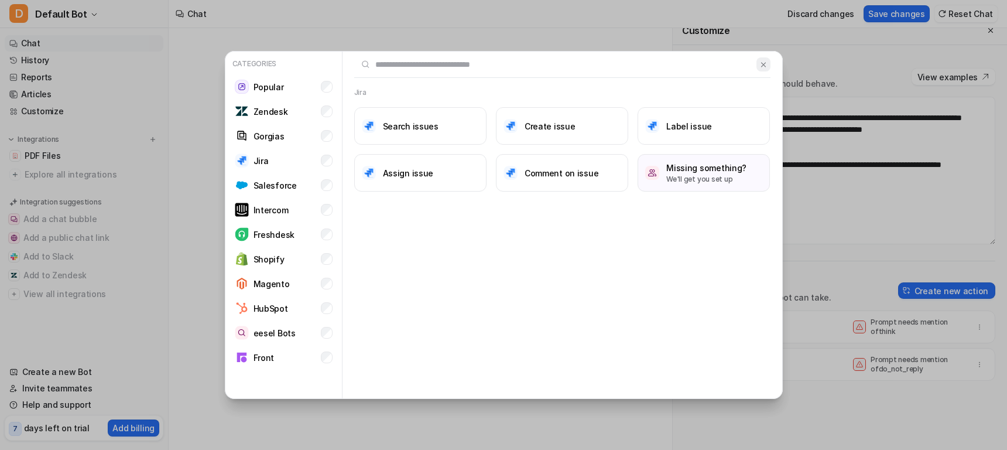
click at [762, 68] on img at bounding box center [763, 64] width 8 height 9
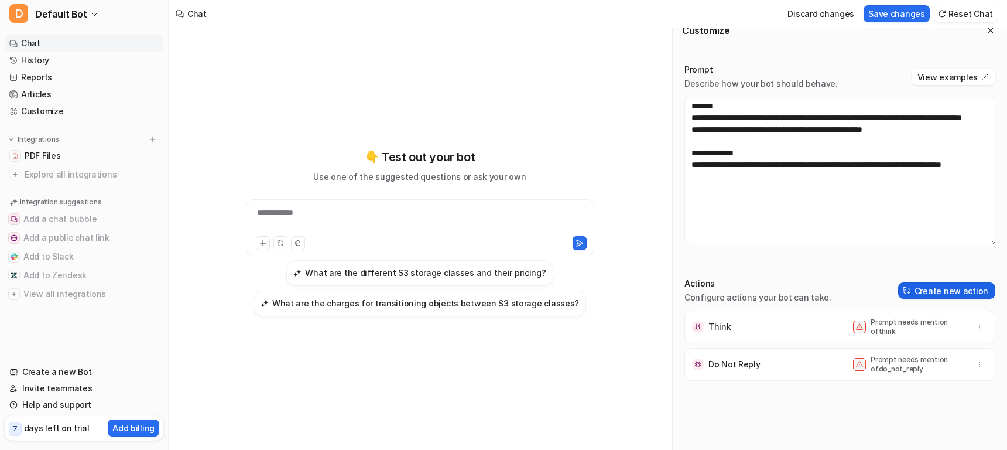
click at [938, 292] on button "Create new action" at bounding box center [946, 290] width 97 height 16
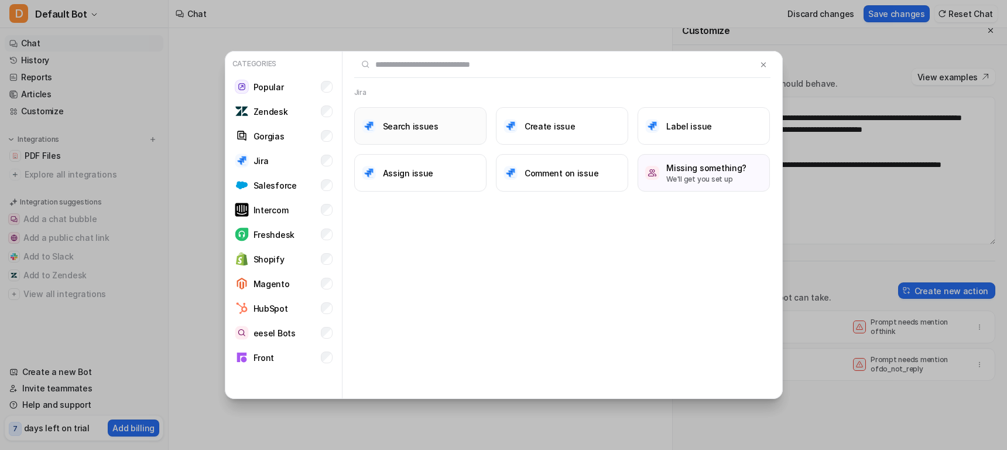
click at [413, 124] on h3 "Search issues" at bounding box center [411, 126] width 56 height 12
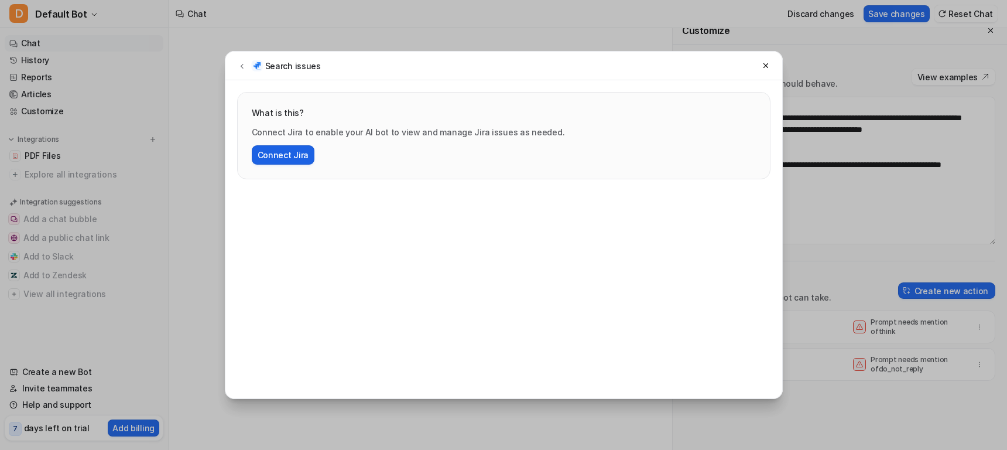
click at [286, 152] on button "Connect Jira" at bounding box center [283, 154] width 63 height 19
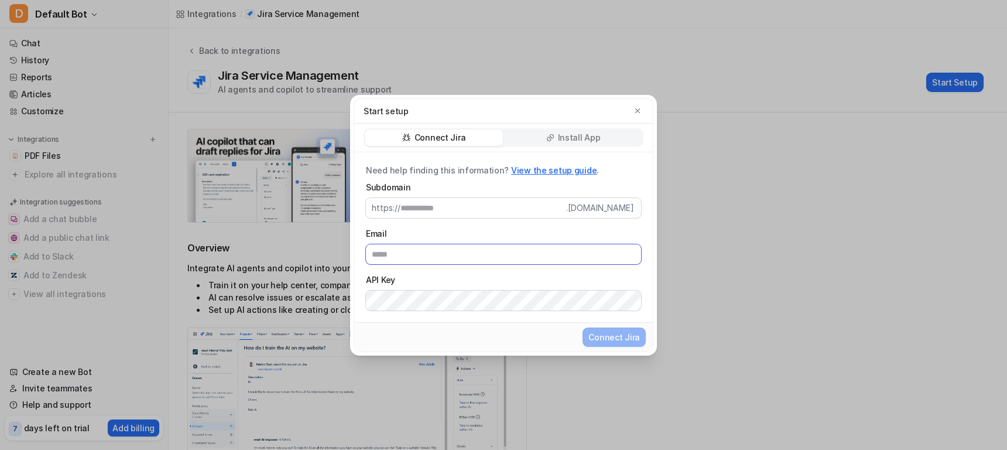
click at [460, 259] on input "Email" at bounding box center [503, 254] width 275 height 20
click at [464, 214] on input "Subdomain" at bounding box center [483, 208] width 166 height 20
click at [460, 252] on input "Email" at bounding box center [503, 254] width 275 height 20
click at [638, 112] on icon "button" at bounding box center [638, 111] width 8 height 8
